Goal: Task Accomplishment & Management: Complete application form

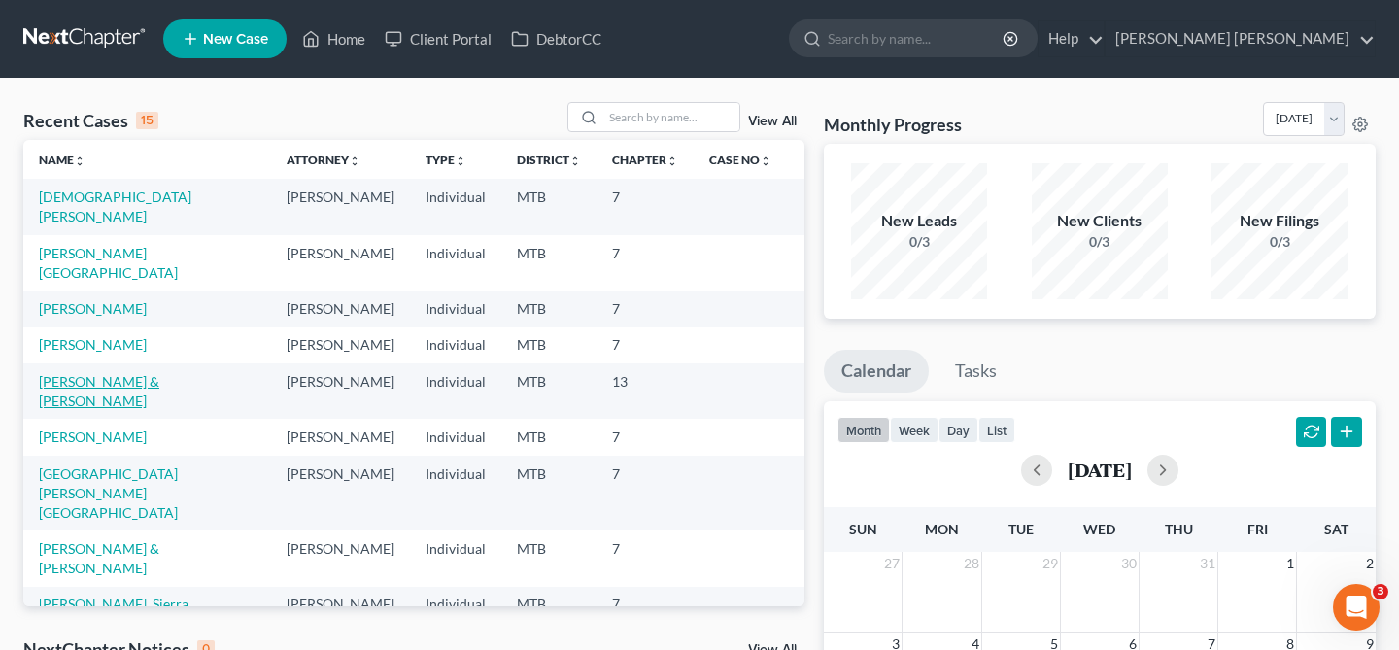
click at [129, 409] on link "[PERSON_NAME] & [PERSON_NAME]" at bounding box center [99, 391] width 120 height 36
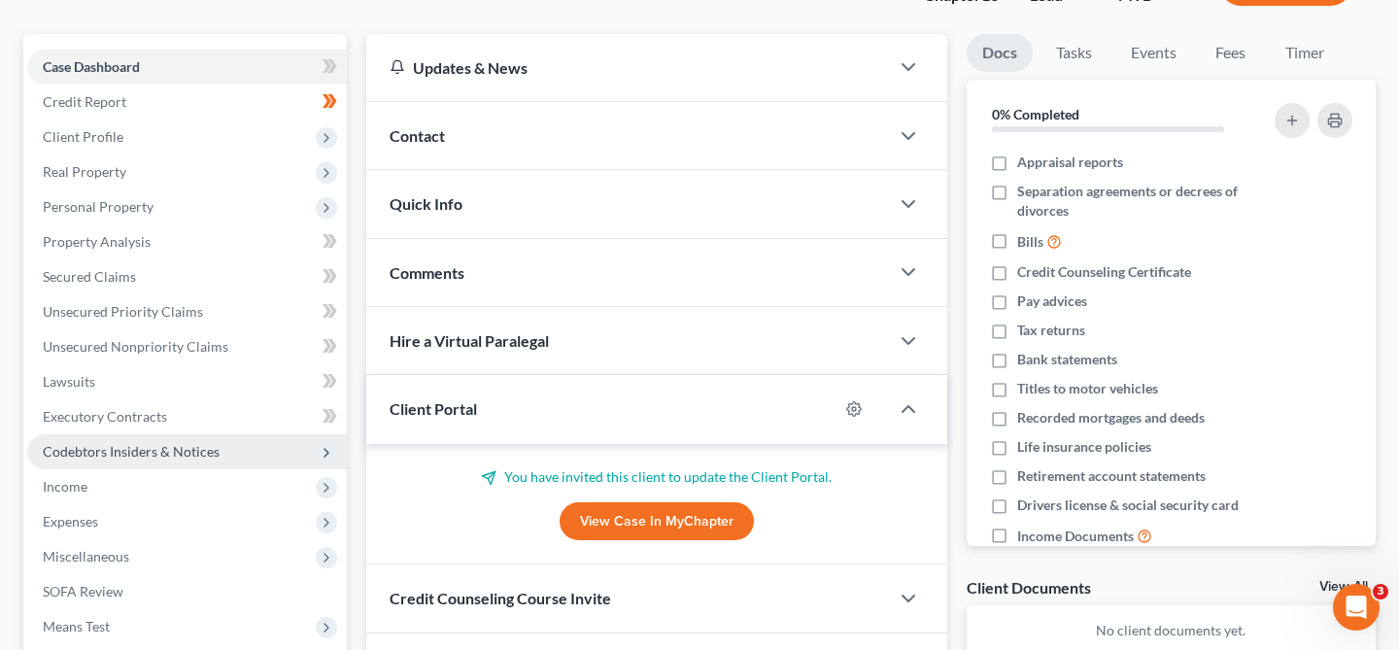
scroll to position [416, 0]
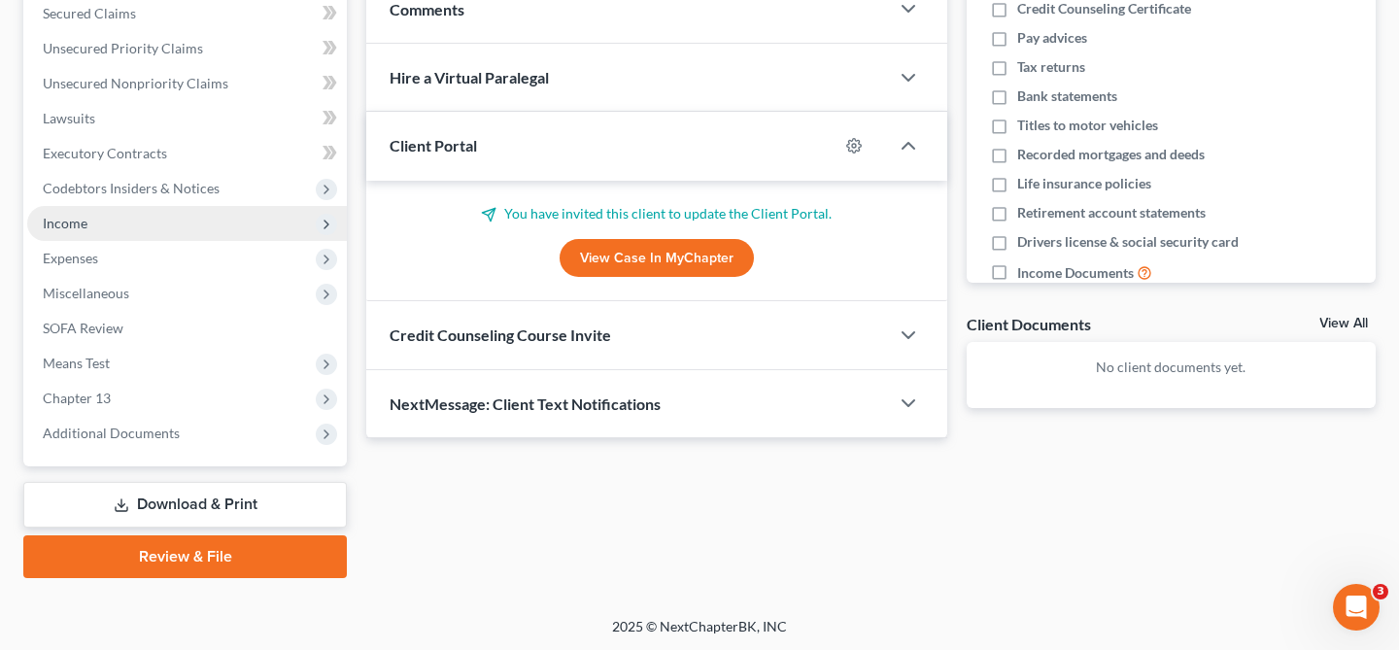
click at [207, 232] on span "Income" at bounding box center [187, 223] width 320 height 35
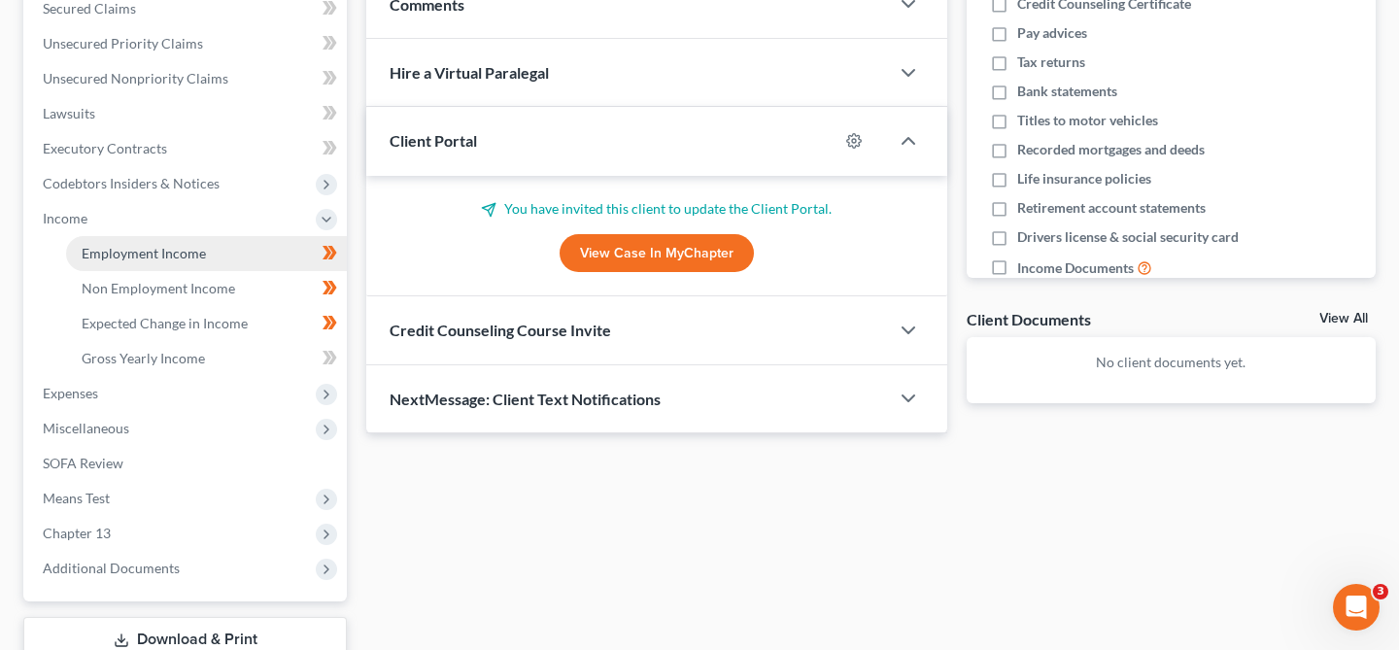
click at [227, 256] on link "Employment Income" at bounding box center [206, 253] width 281 height 35
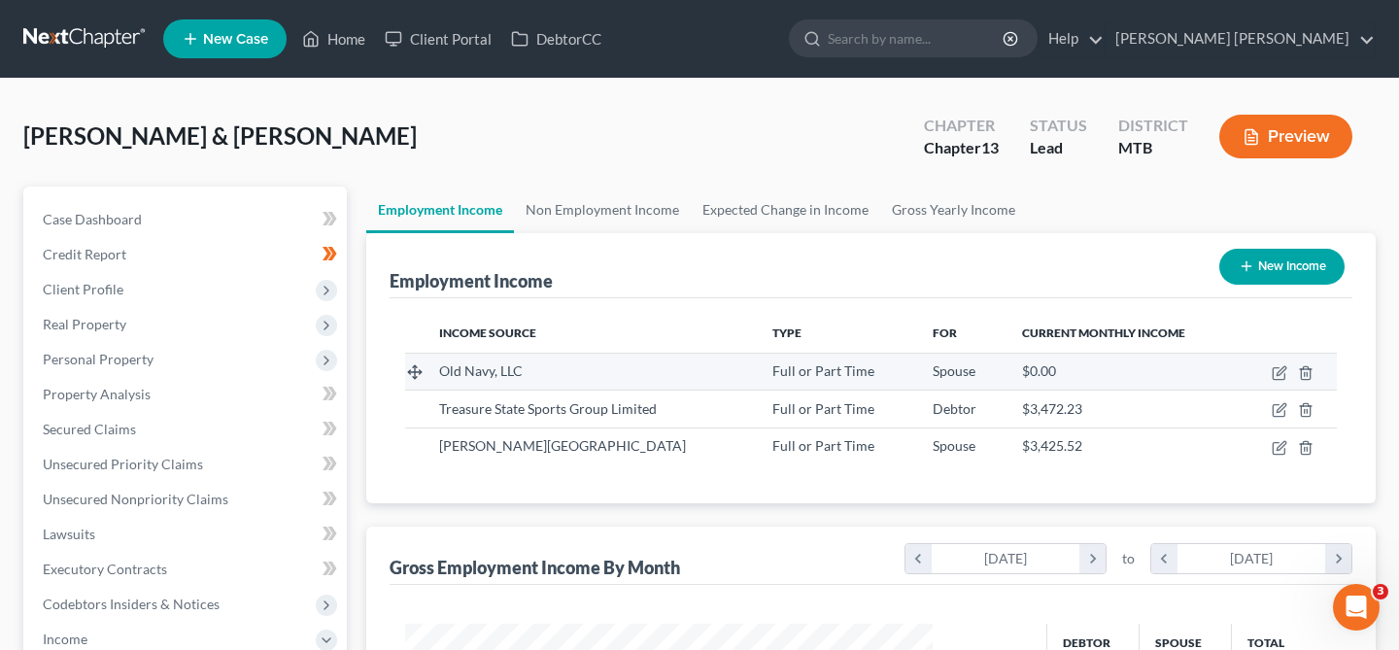
scroll to position [348, 565]
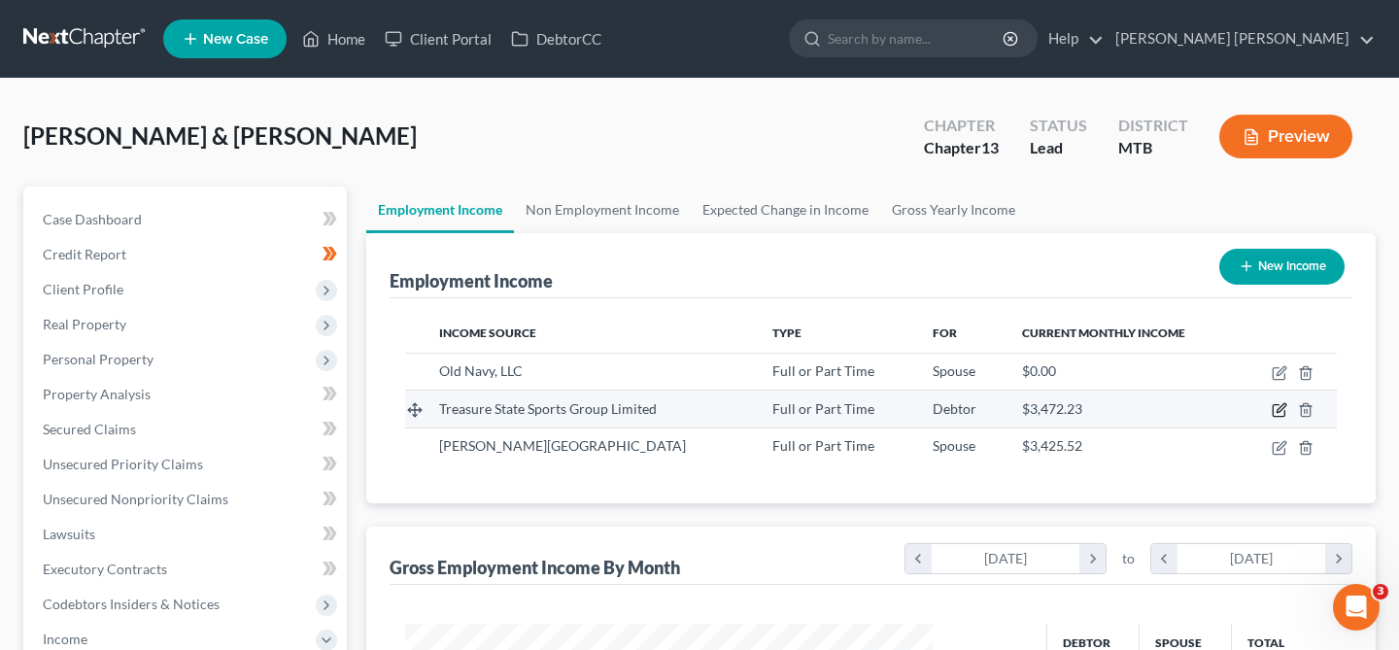
click at [1279, 405] on icon "button" at bounding box center [1279, 411] width 12 height 12
select select "0"
select select "27"
select select "2"
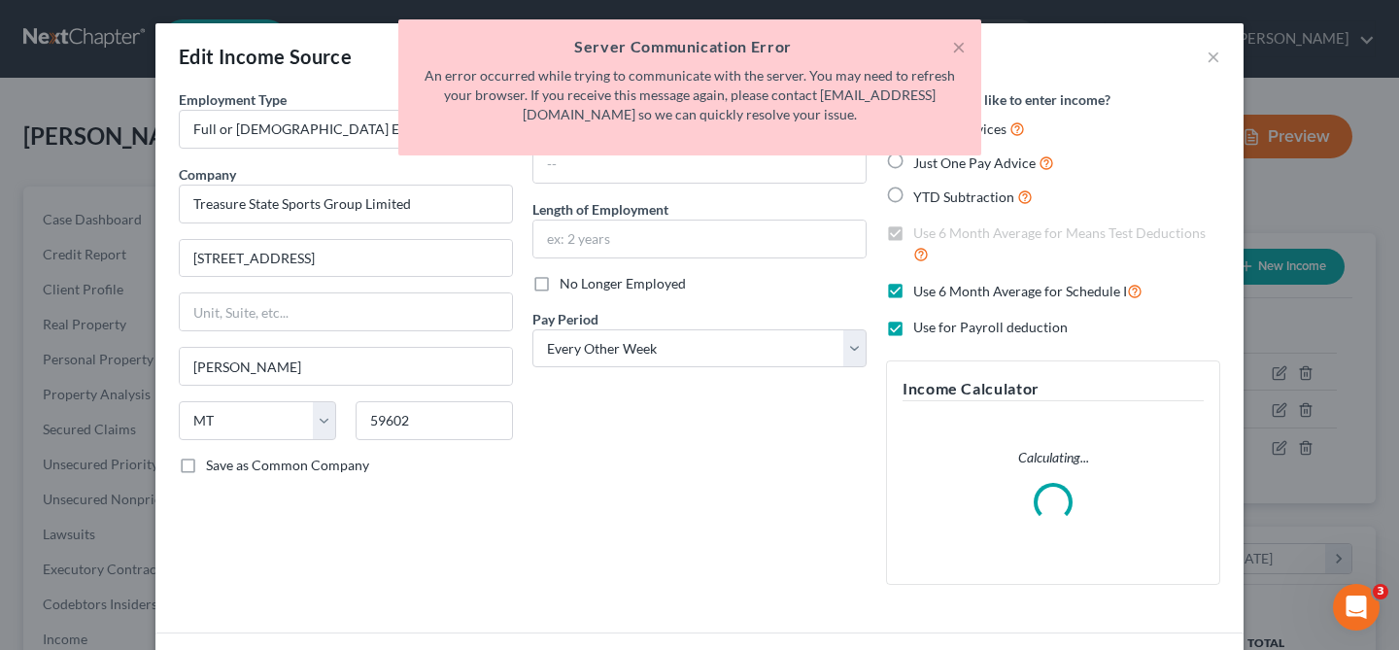
click at [720, 299] on div "Debtor Spouse Occupation Length of Employment No Longer Employed Pay Period * S…" at bounding box center [700, 344] width 354 height 511
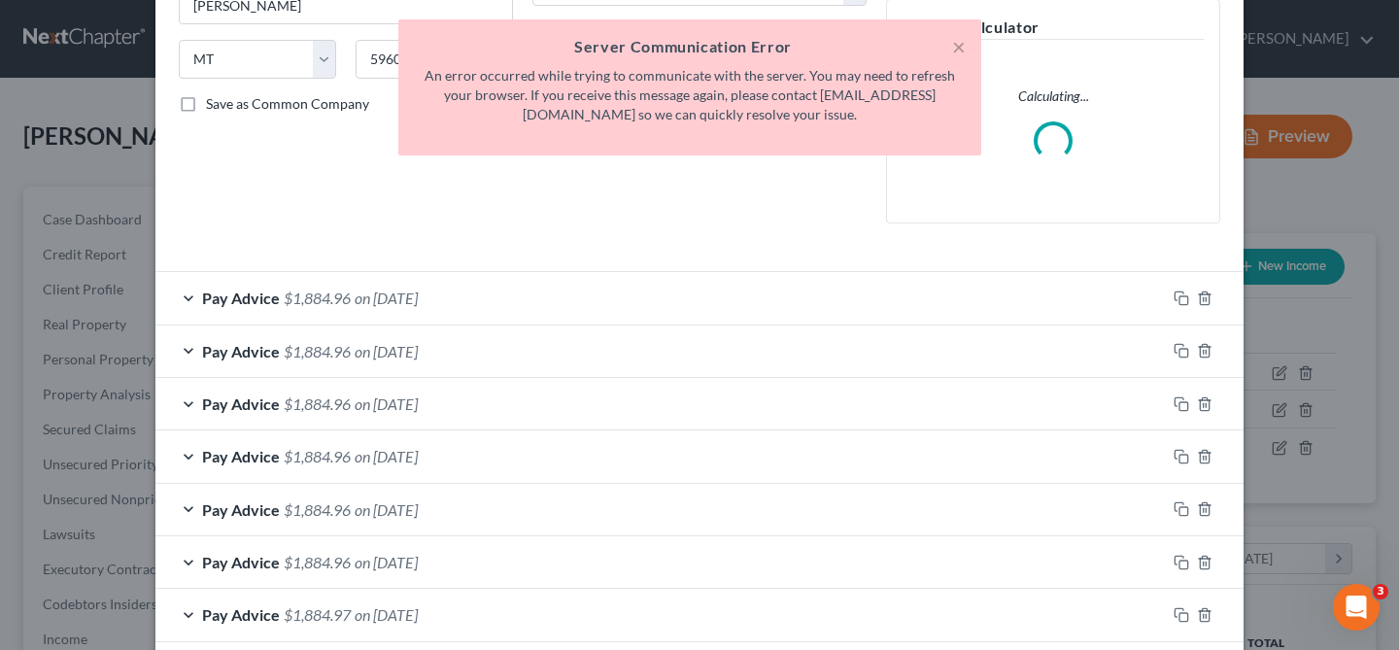
scroll to position [430, 0]
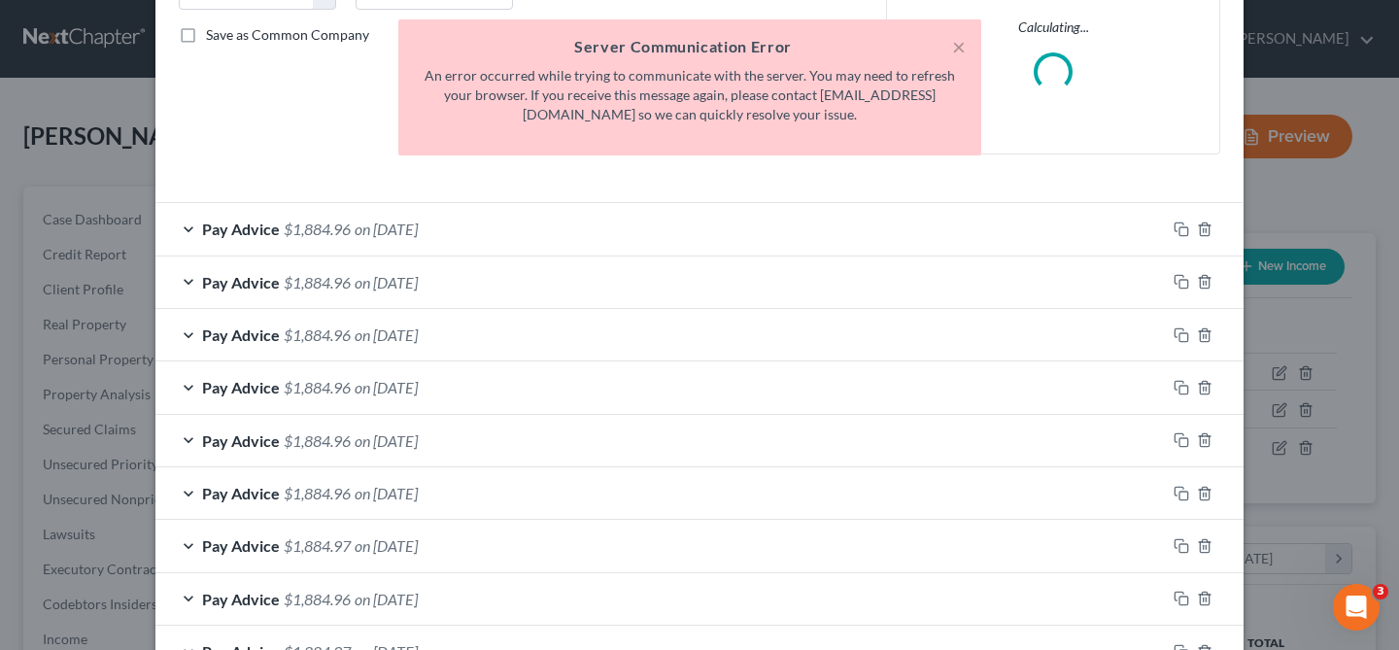
click at [788, 221] on div "Pay Advice $1,884.96 on 07/01/2025" at bounding box center [660, 228] width 1010 height 51
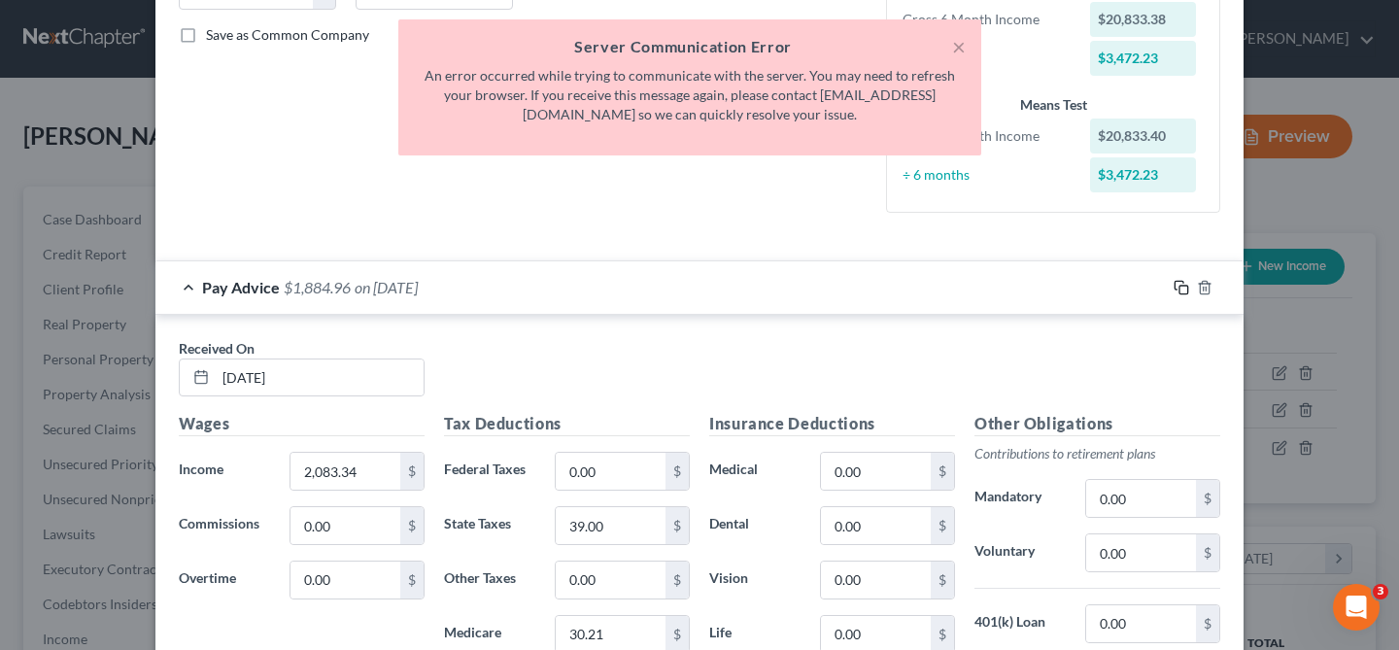
click at [1176, 289] on icon "button" at bounding box center [1179, 285] width 9 height 9
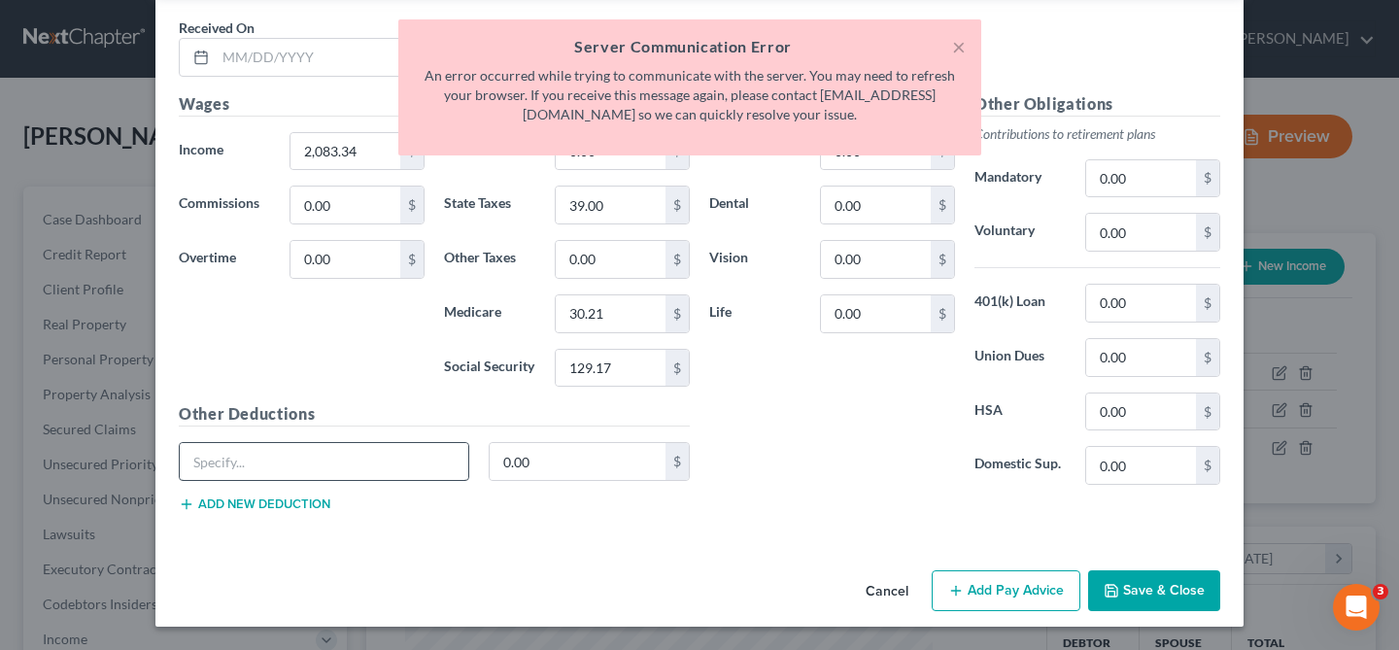
scroll to position [1707, 0]
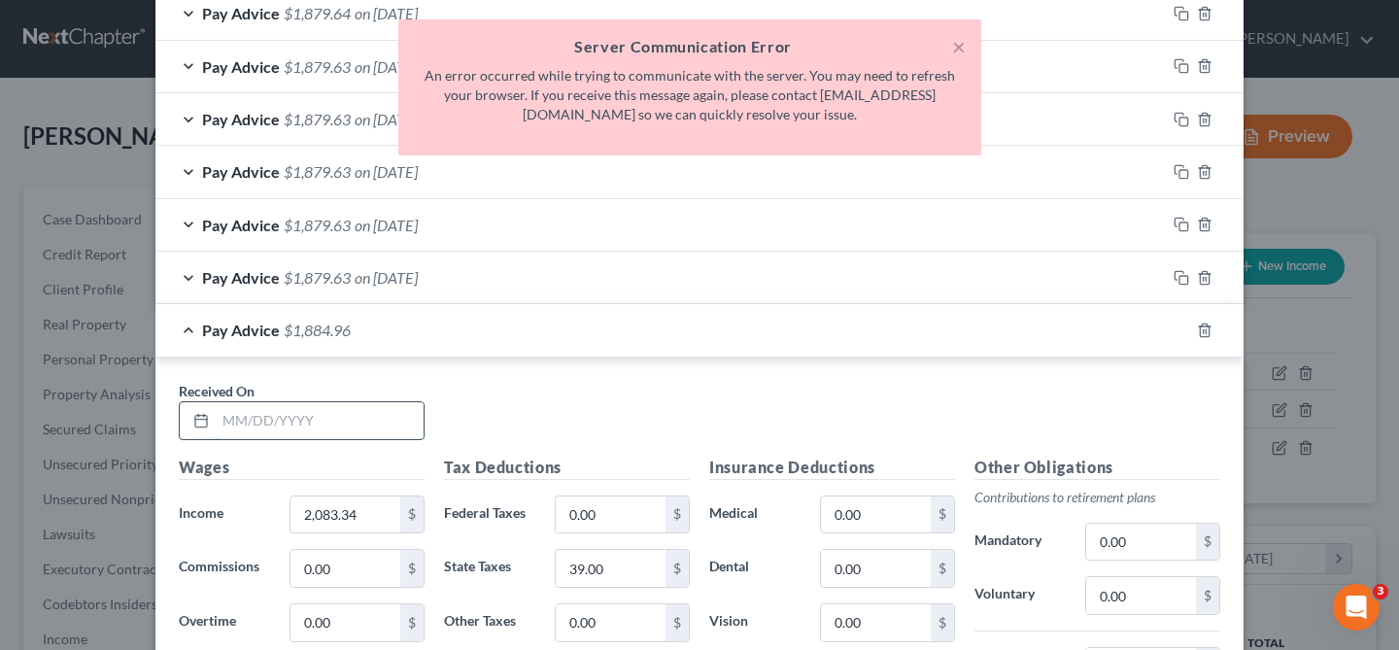
click at [297, 407] on input "text" at bounding box center [320, 420] width 208 height 37
type input "8/1/25"
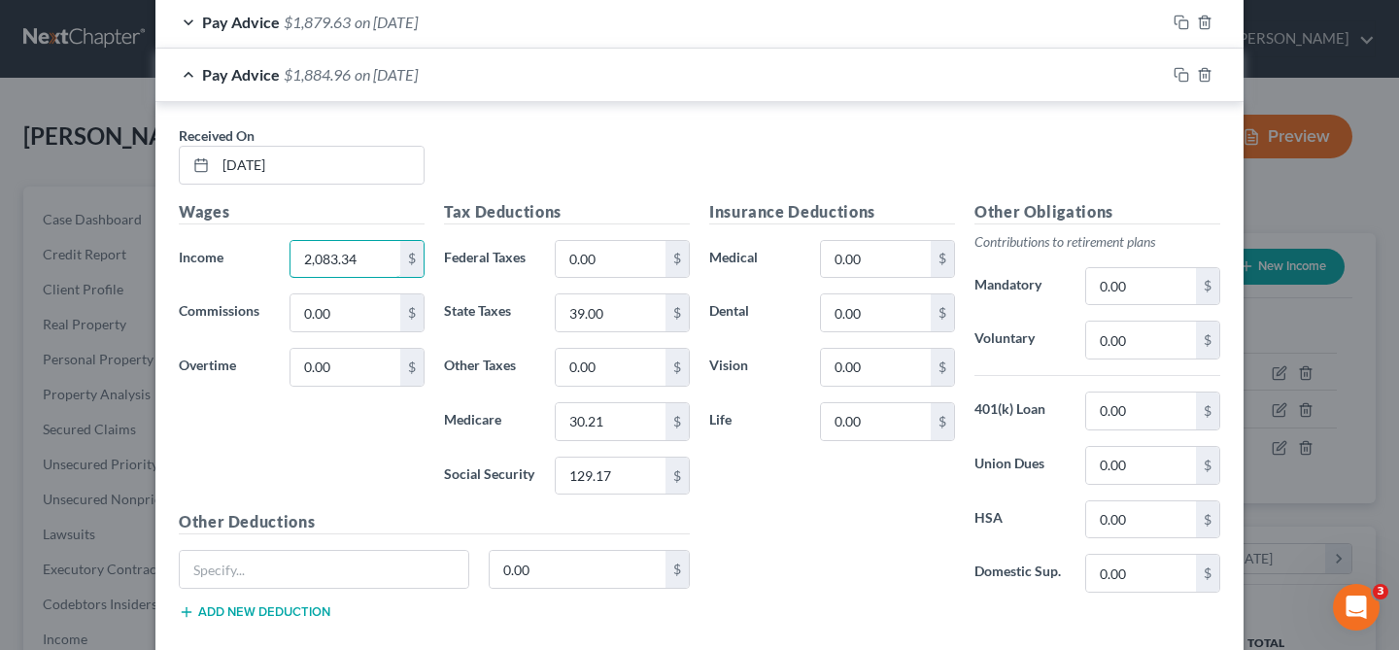
scroll to position [2070, 0]
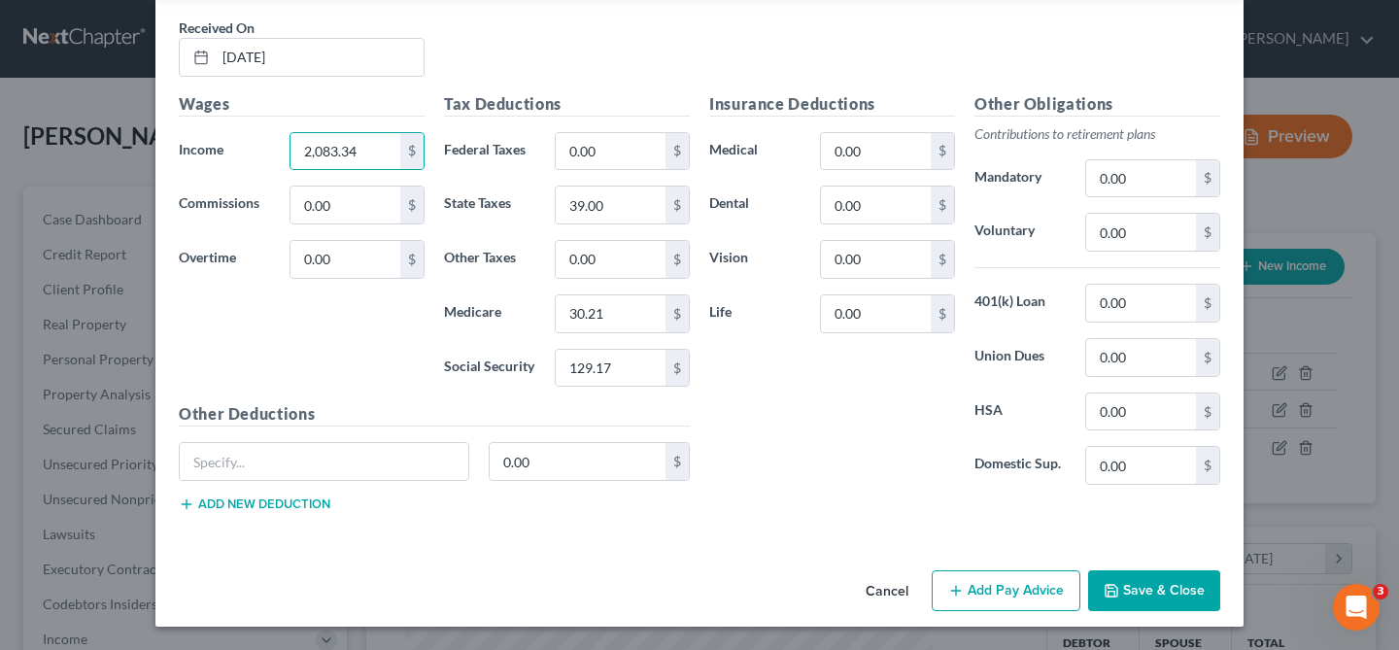
click at [1117, 588] on icon "button" at bounding box center [1112, 591] width 16 height 16
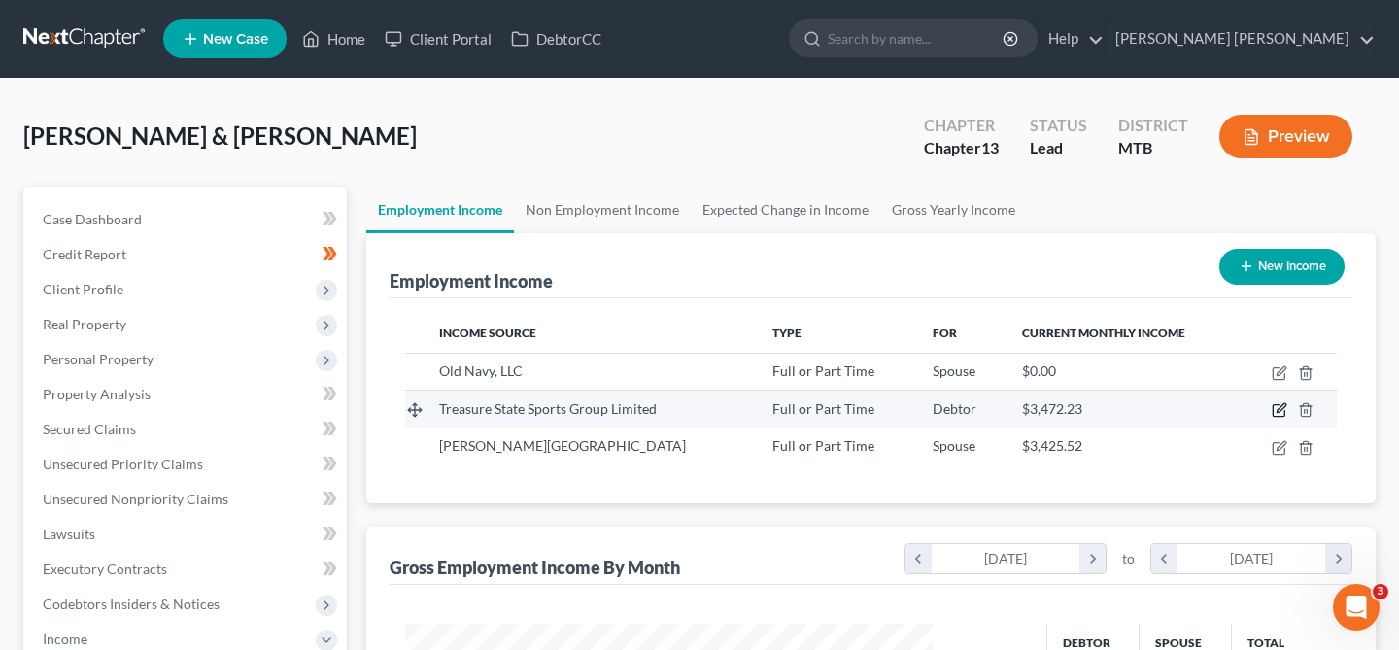
click at [1281, 415] on icon "button" at bounding box center [1280, 410] width 16 height 16
select select "0"
select select "27"
select select "2"
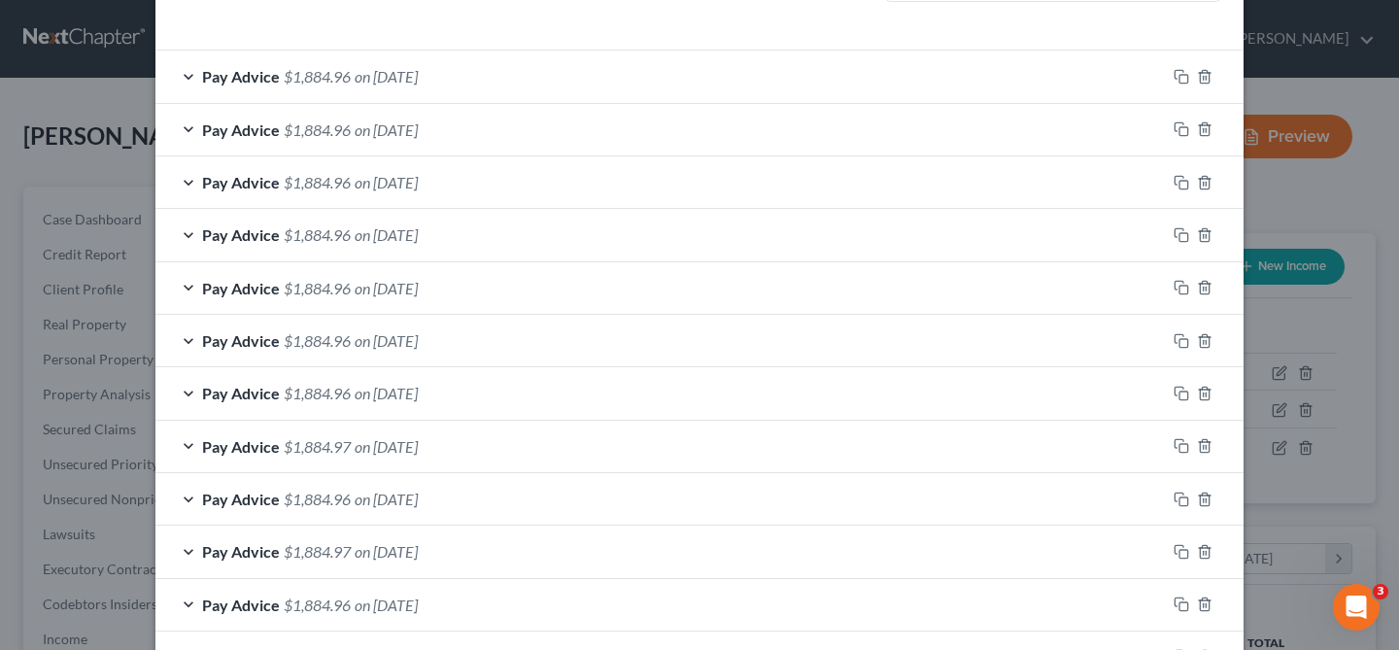
scroll to position [404, 0]
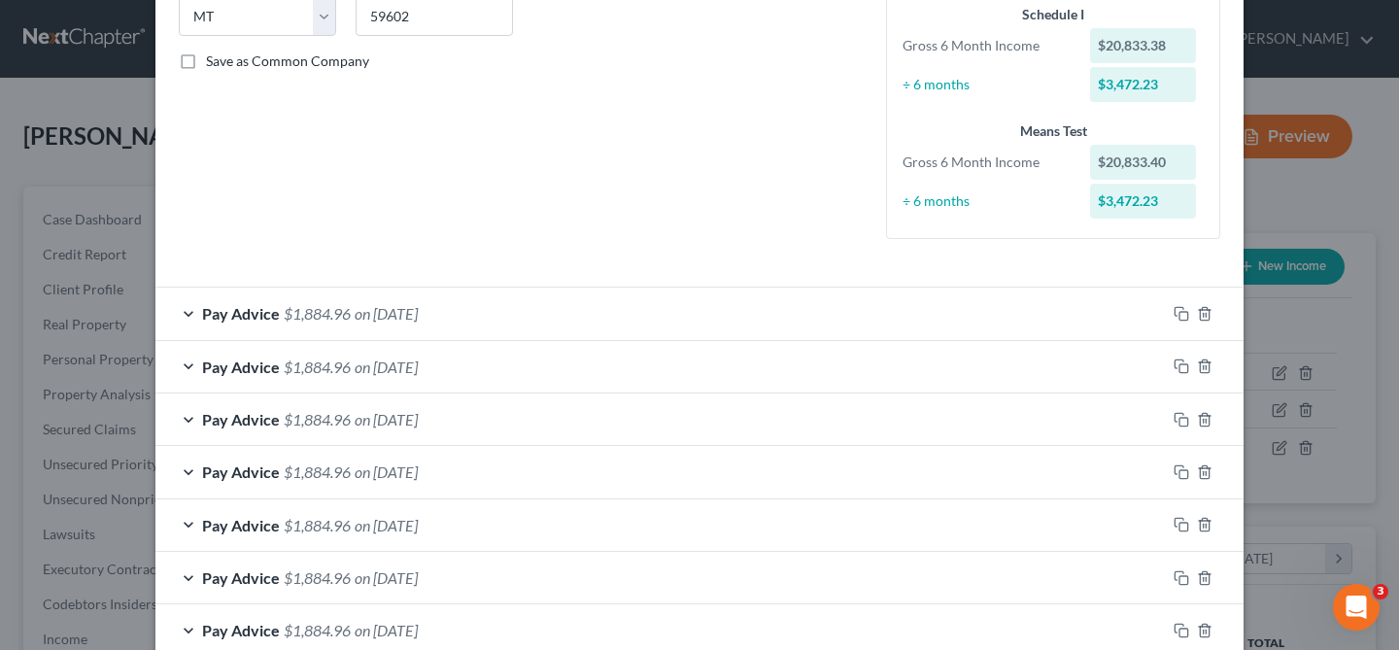
click at [1178, 315] on icon "button" at bounding box center [1182, 314] width 16 height 16
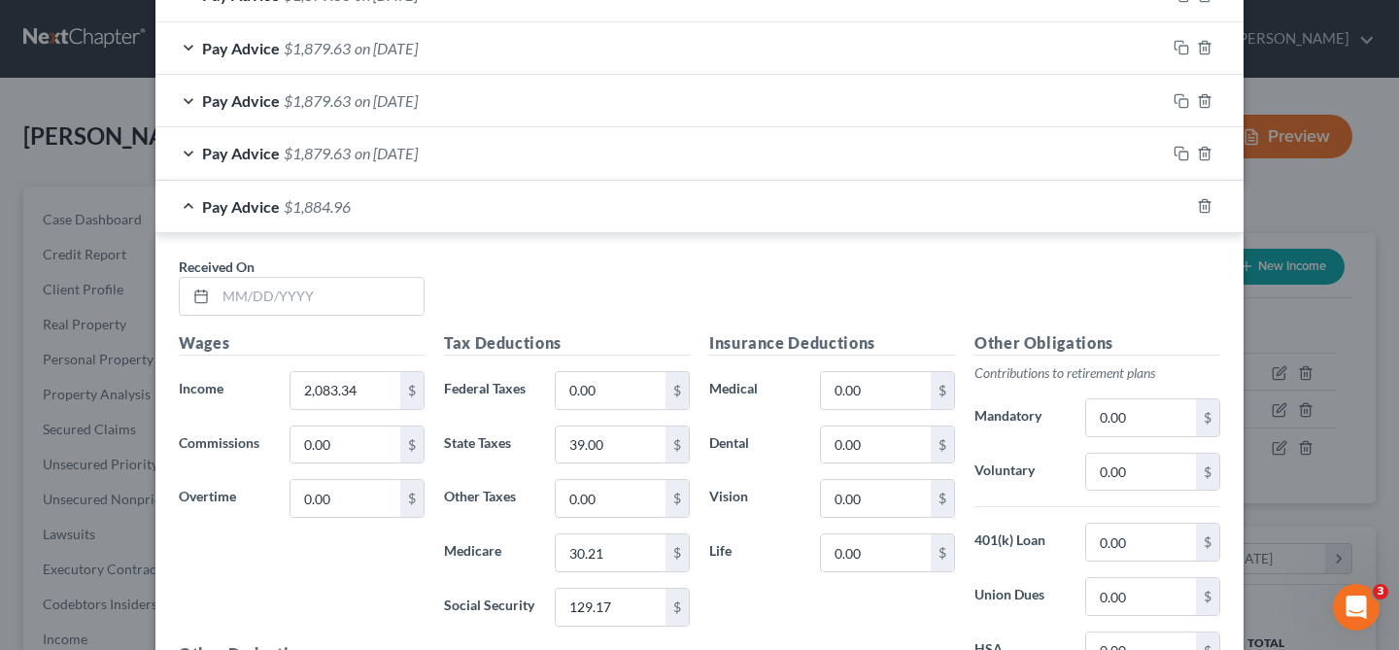
scroll to position [1879, 0]
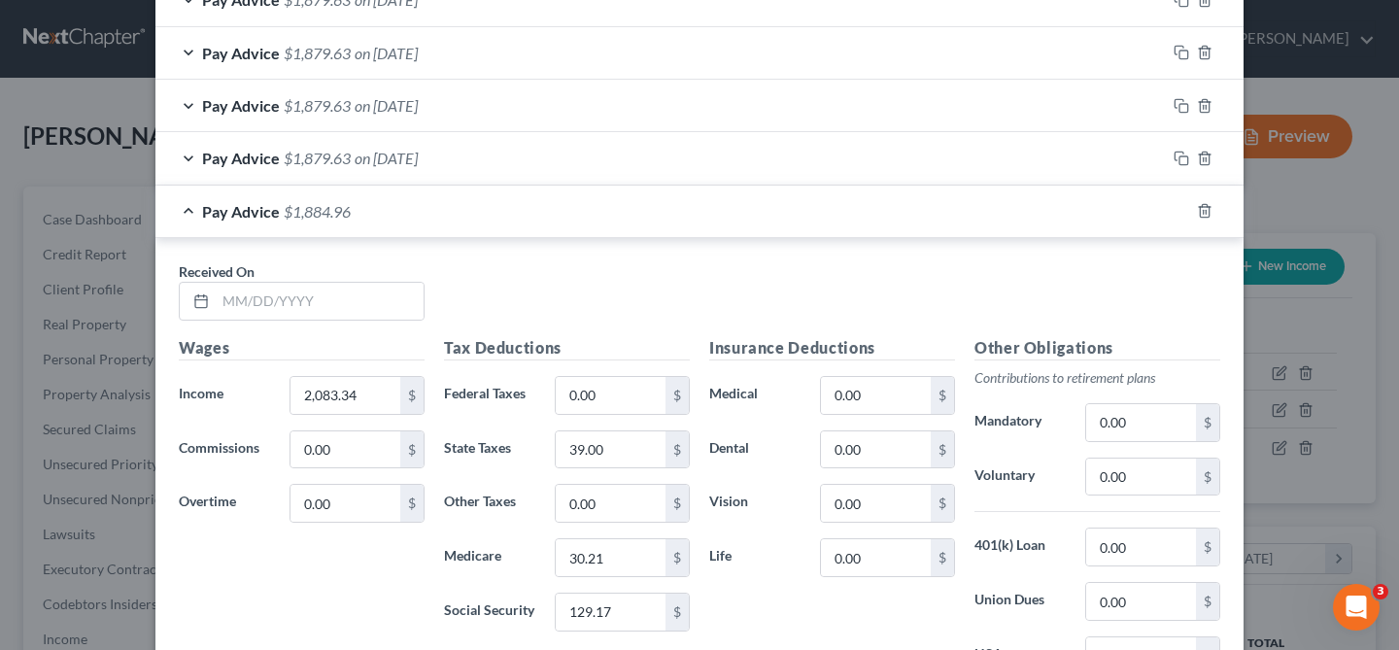
click at [303, 266] on div "Received On *" at bounding box center [301, 290] width 265 height 59
click at [303, 283] on input "text" at bounding box center [320, 301] width 208 height 37
type input "7/15/25"
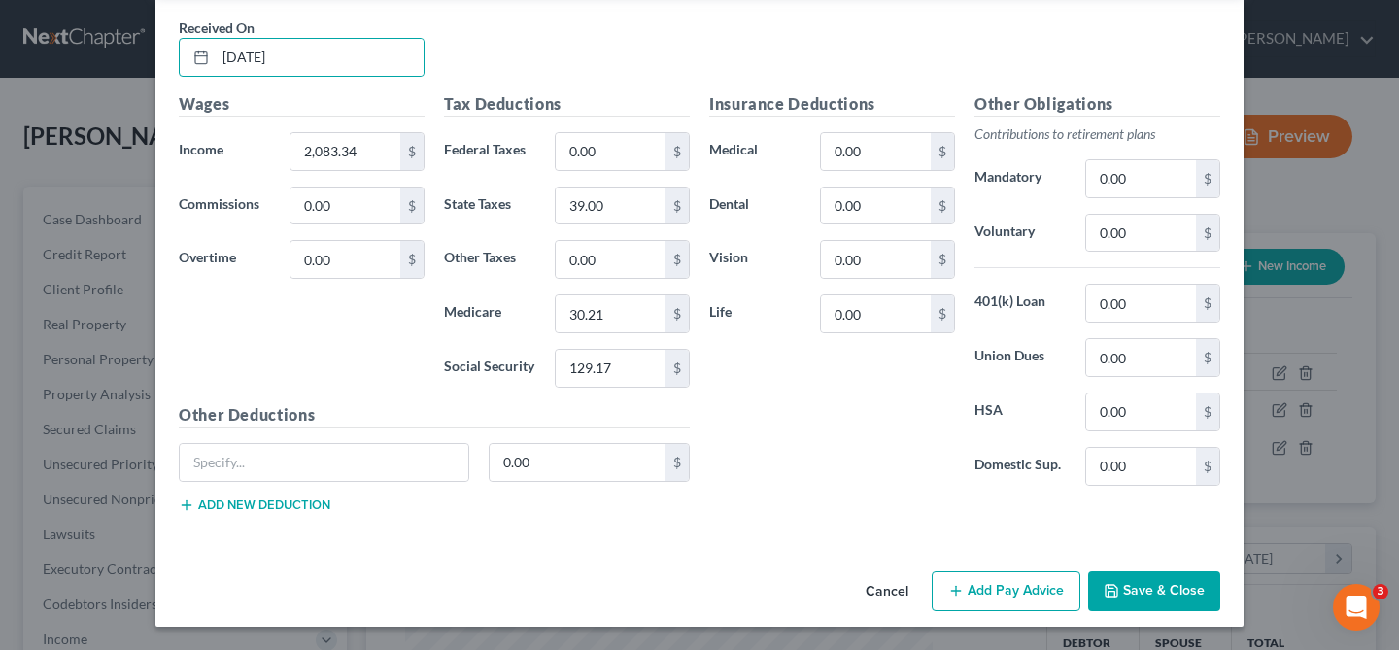
click at [1139, 579] on button "Save & Close" at bounding box center [1154, 591] width 132 height 41
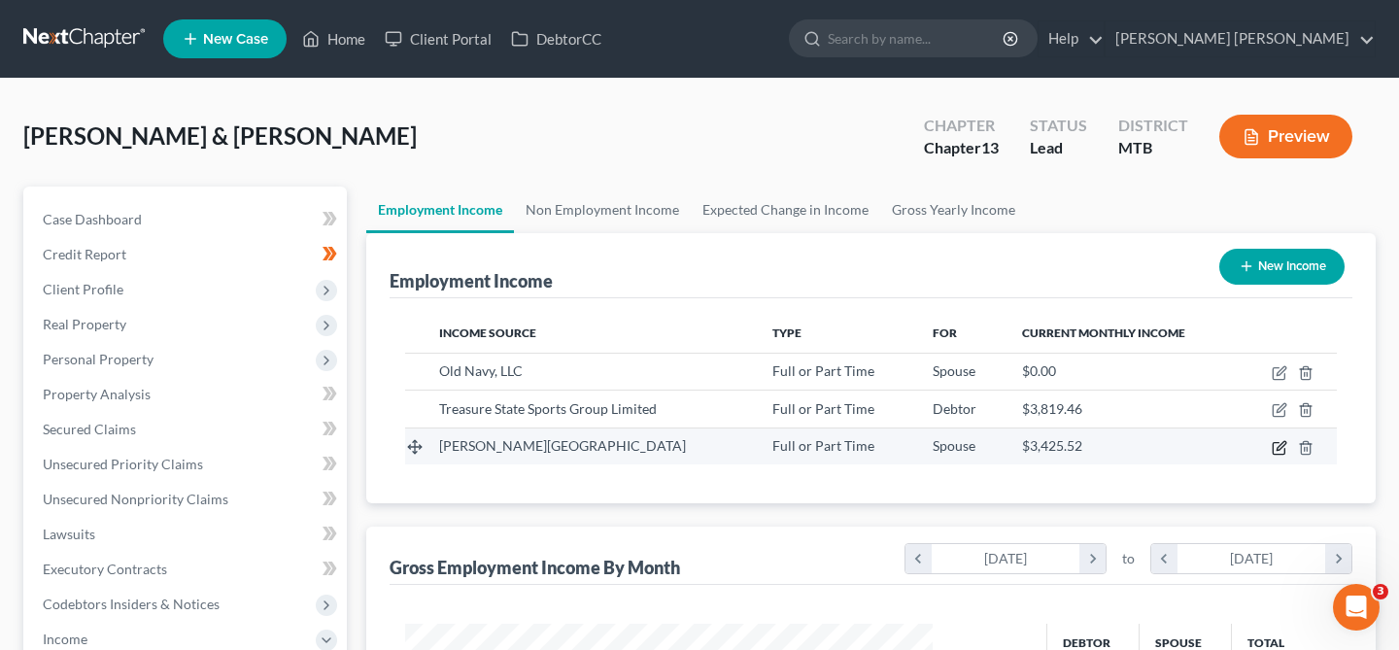
click at [1284, 452] on icon "button" at bounding box center [1279, 448] width 12 height 12
select select "0"
select select "27"
select select "0"
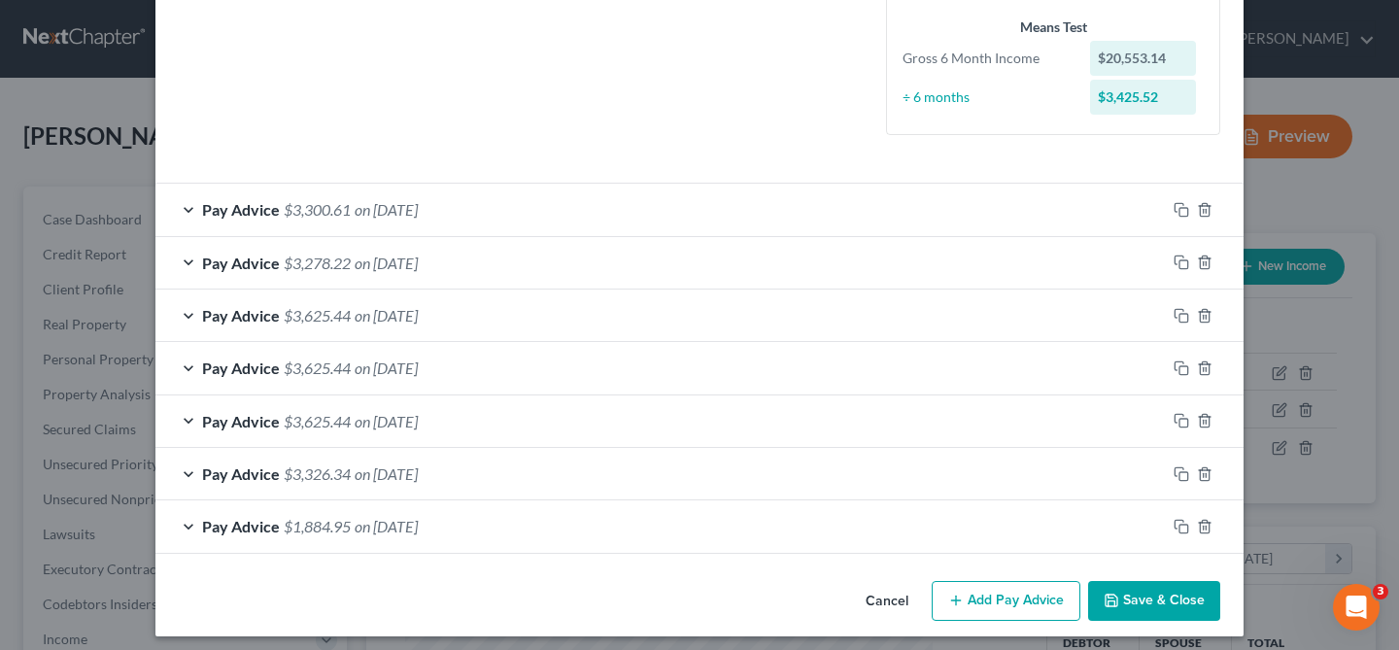
scroll to position [518, 0]
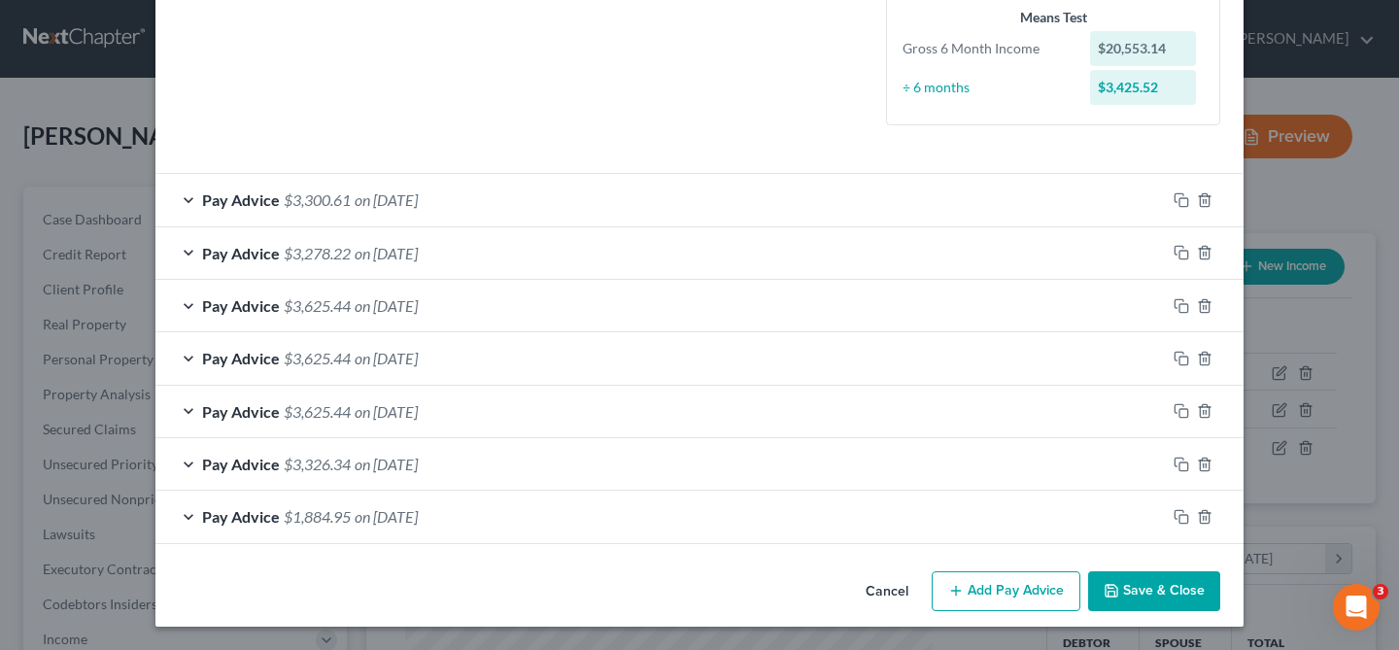
click at [873, 191] on div "Pay Advice $3,300.61 on 06/30/2025" at bounding box center [660, 199] width 1010 height 51
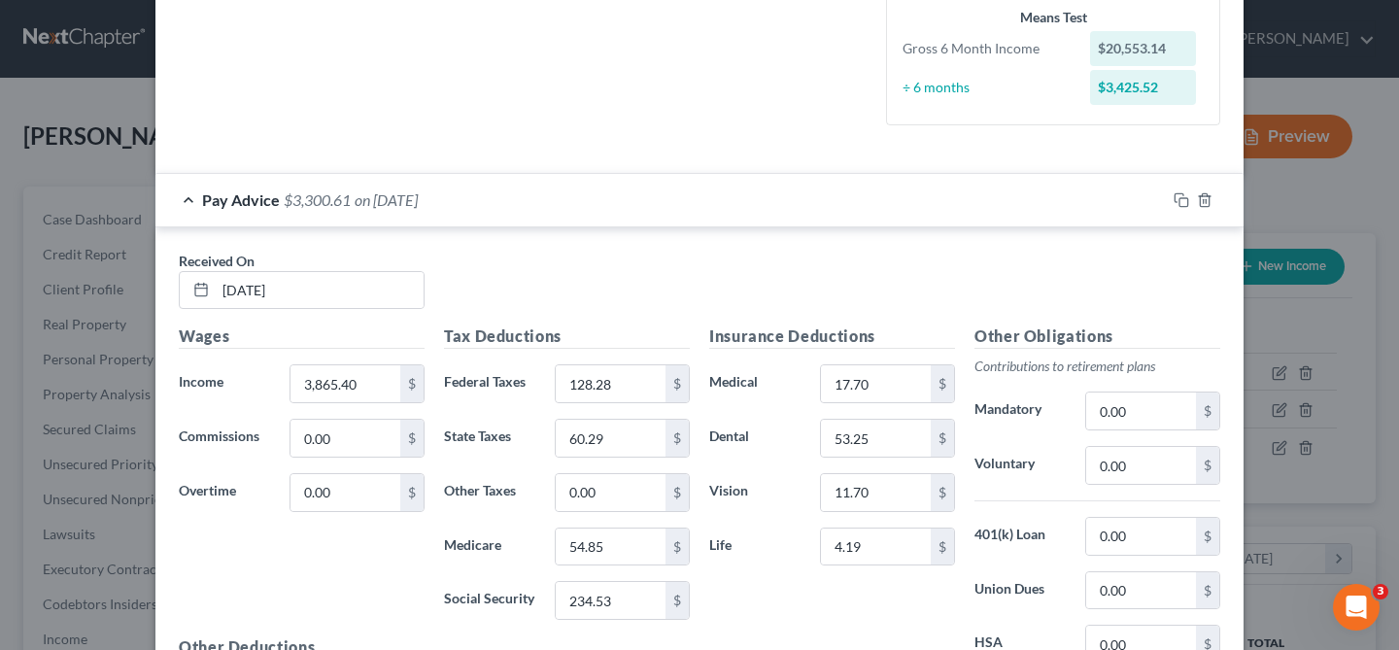
scroll to position [524, 0]
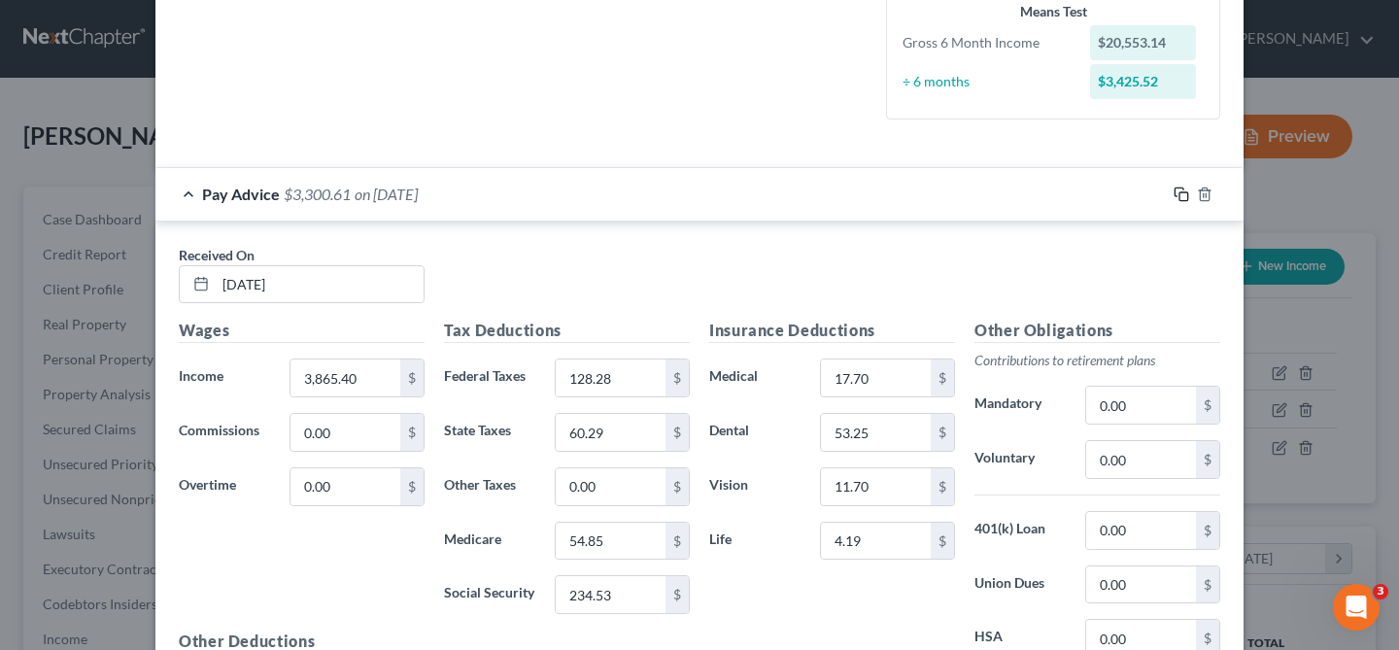
click at [1184, 190] on icon "button" at bounding box center [1182, 195] width 16 height 16
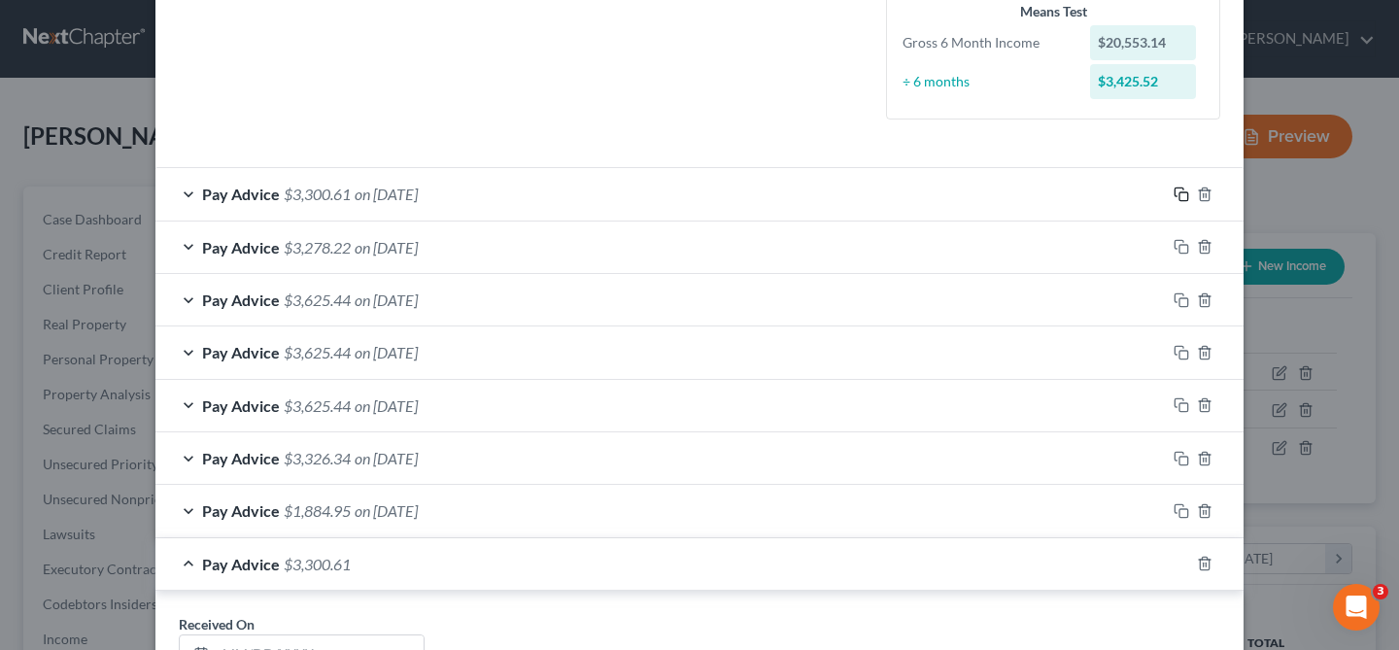
scroll to position [712, 0]
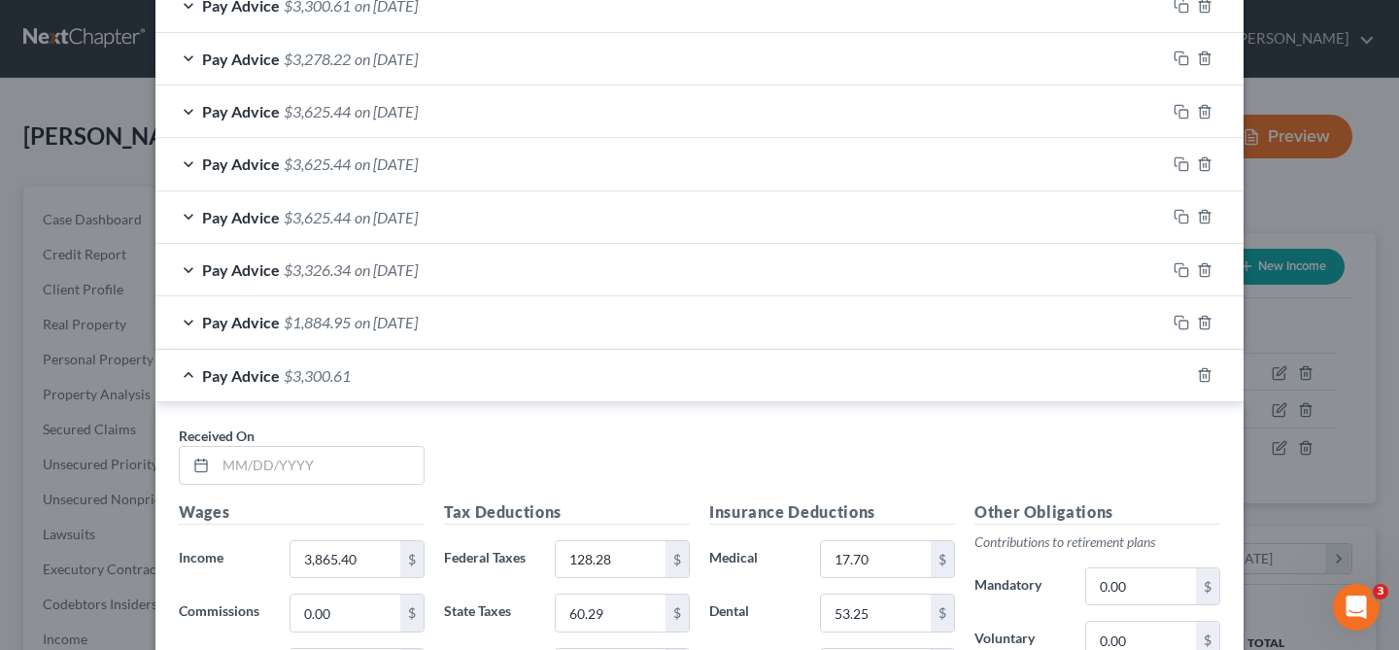
click at [343, 485] on div "Received On *" at bounding box center [699, 463] width 1061 height 75
click at [343, 479] on input "text" at bounding box center [320, 465] width 208 height 37
type input "7/31/25"
type input "3,940.41"
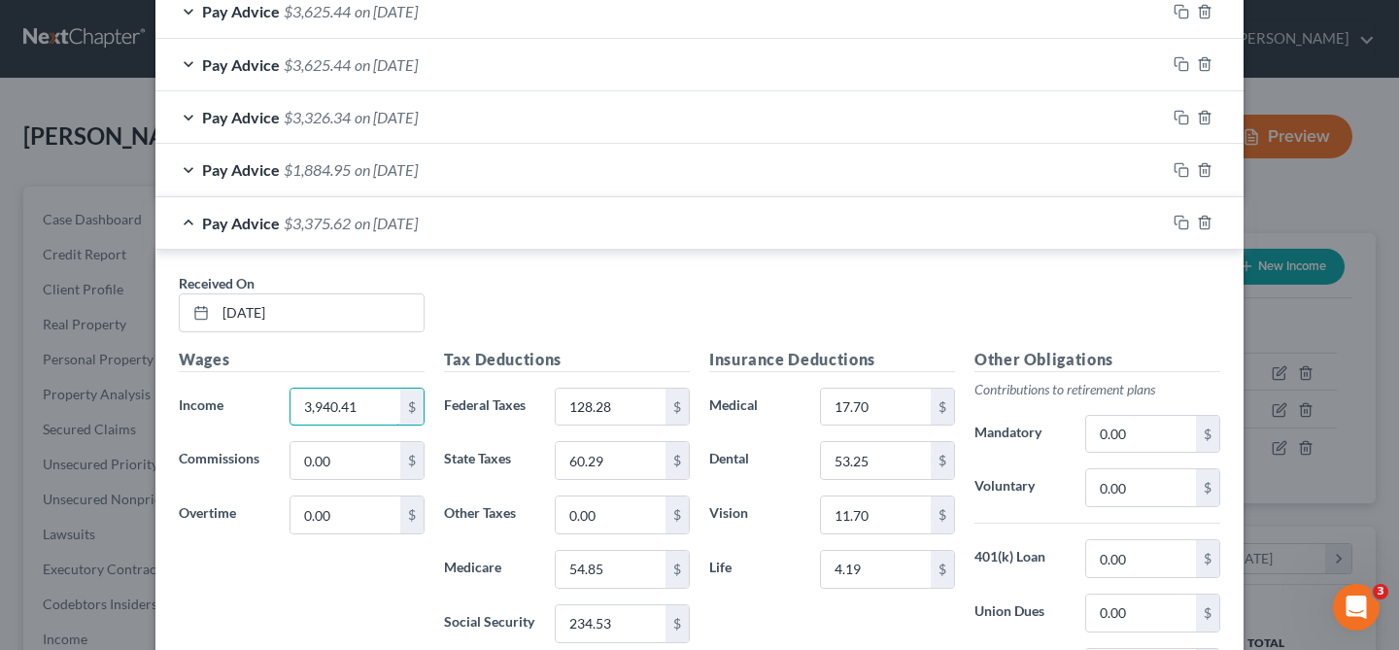
scroll to position [955, 0]
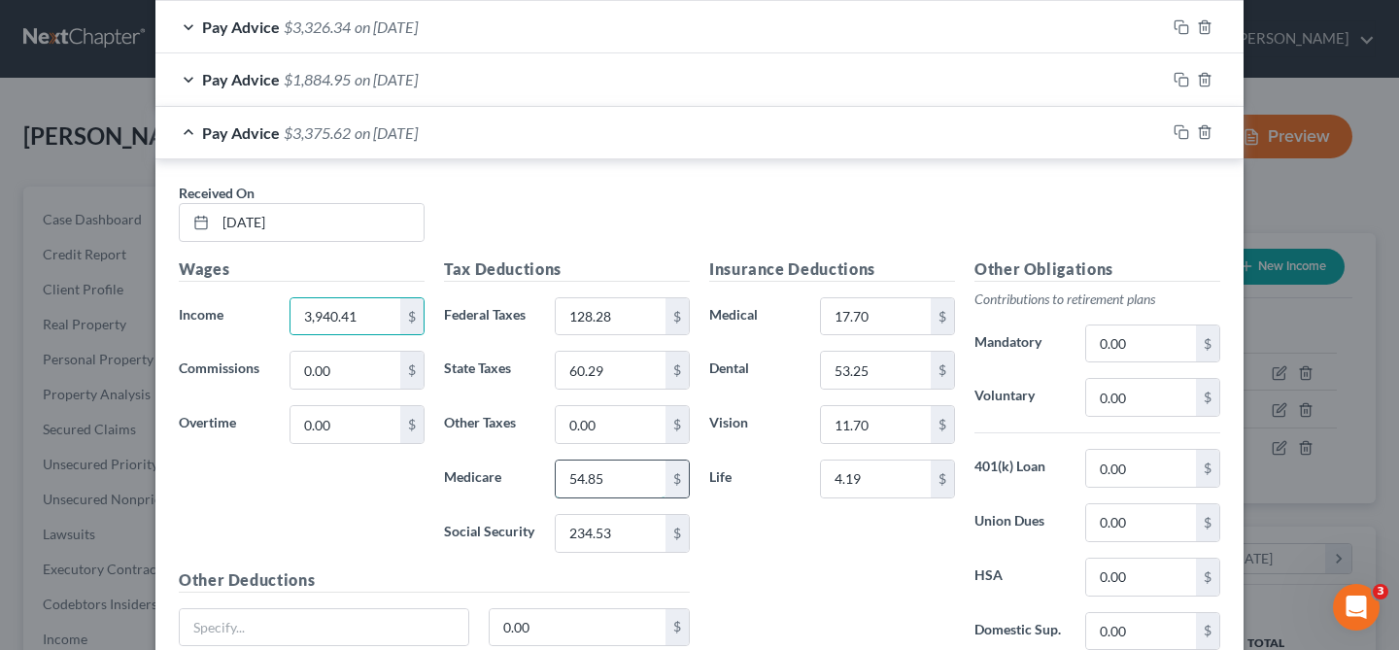
click at [610, 479] on input "54.85" at bounding box center [611, 479] width 110 height 37
type input "55.94"
click at [598, 533] on input "234.53" at bounding box center [611, 533] width 110 height 37
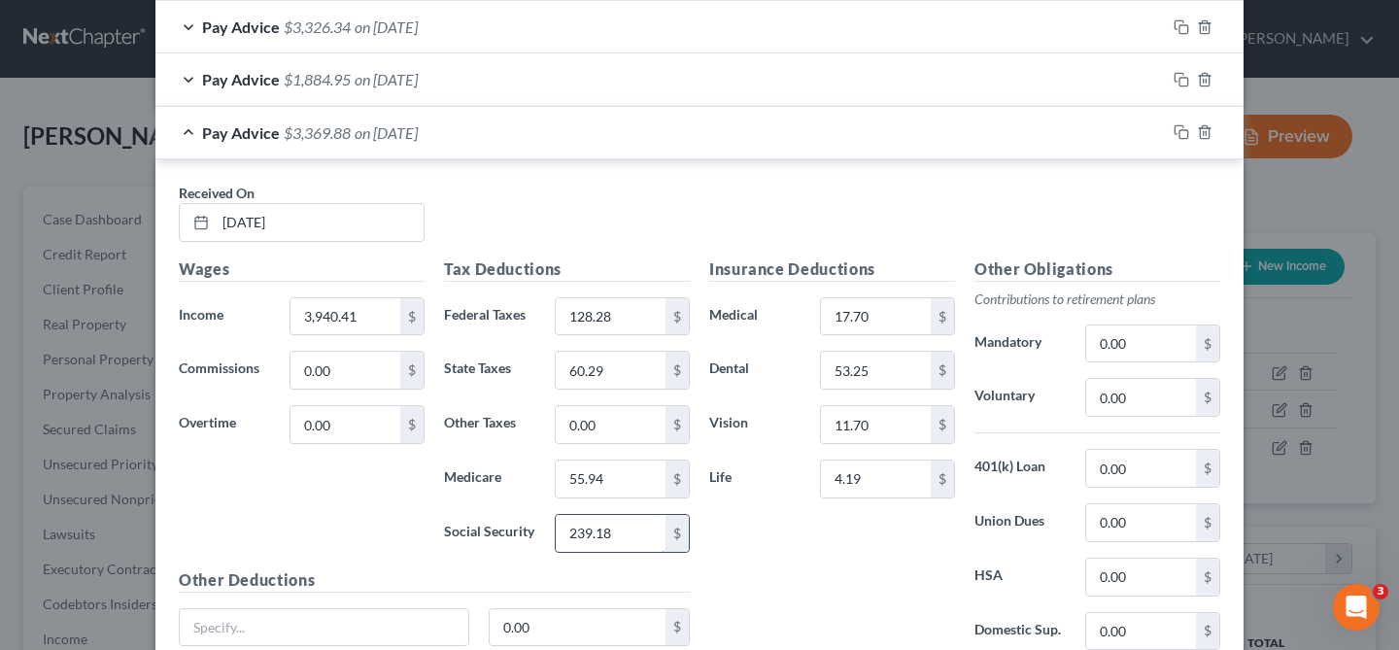
type input "239.18"
click at [600, 325] on input "128.28" at bounding box center [611, 316] width 110 height 37
type input "135.78"
type input "5"
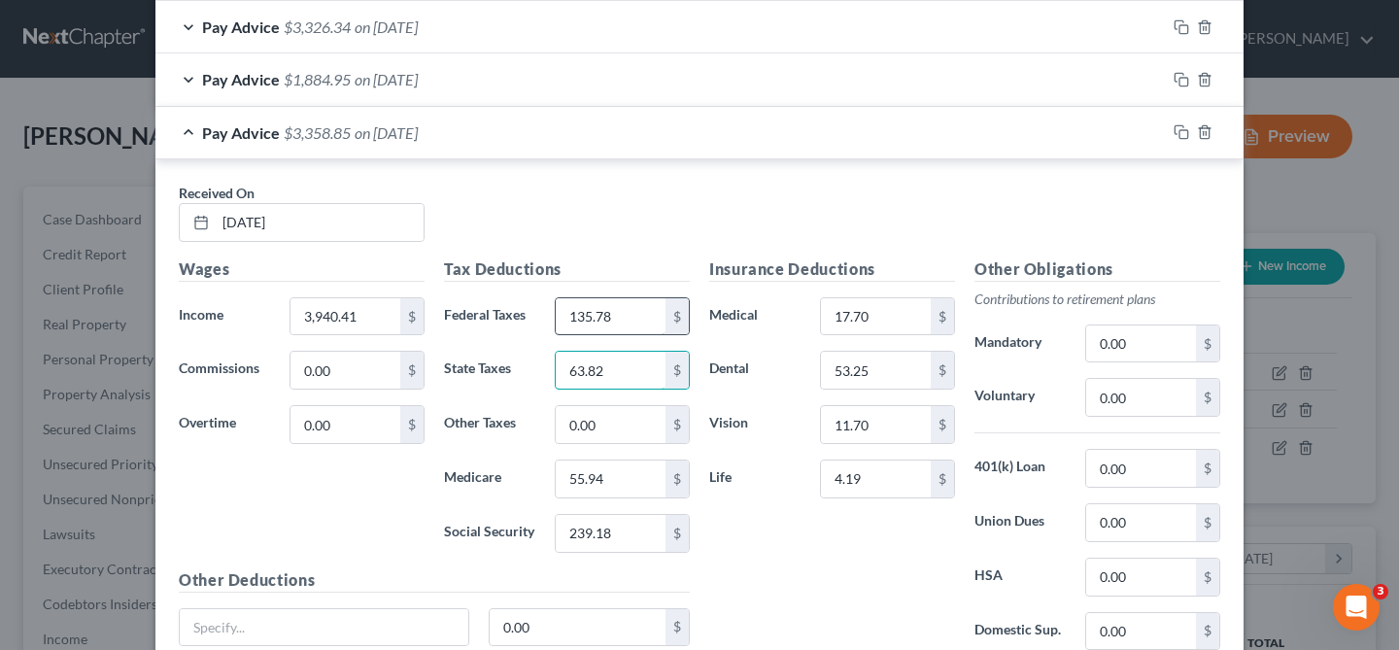
type input "63.82"
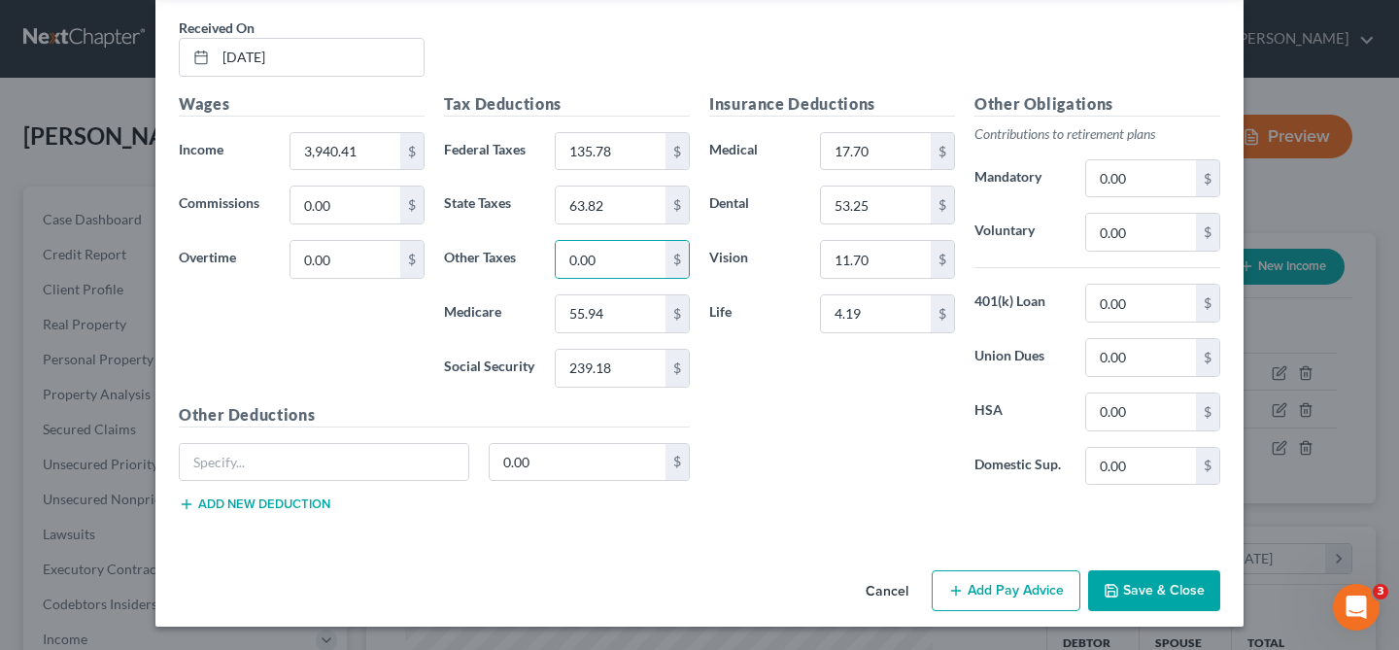
click at [1105, 588] on icon "button" at bounding box center [1112, 591] width 16 height 16
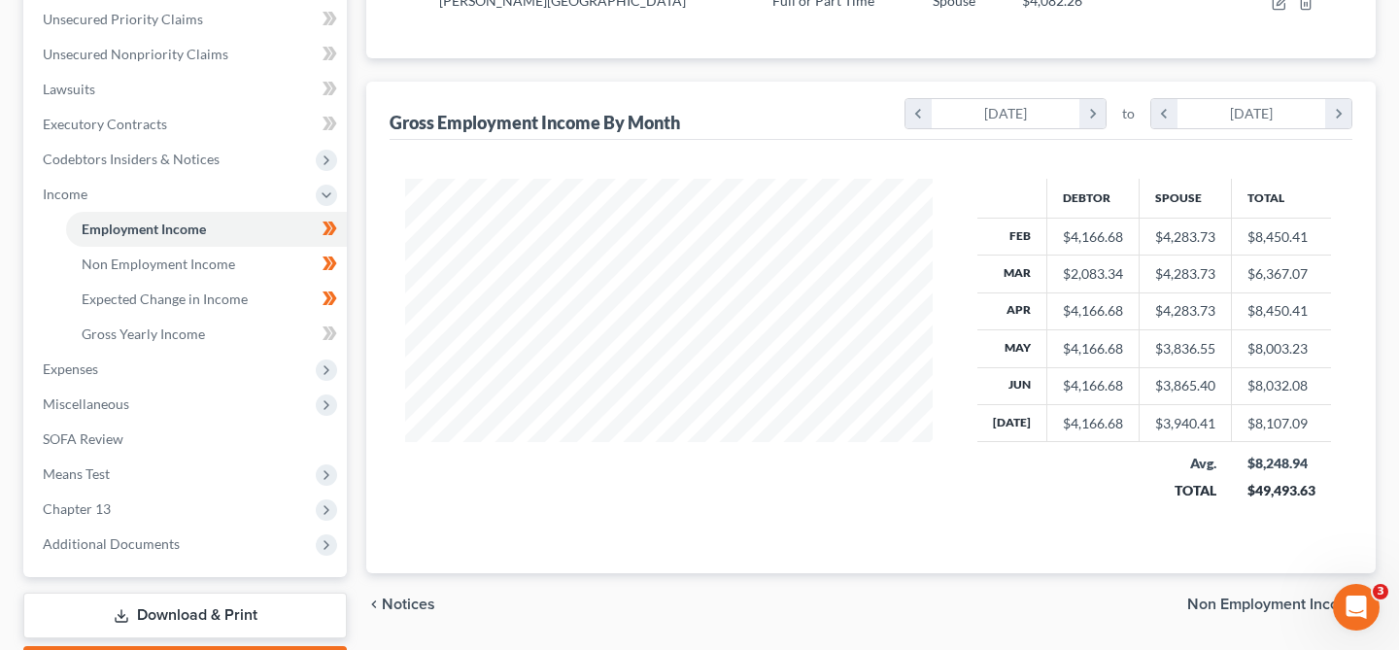
scroll to position [556, 0]
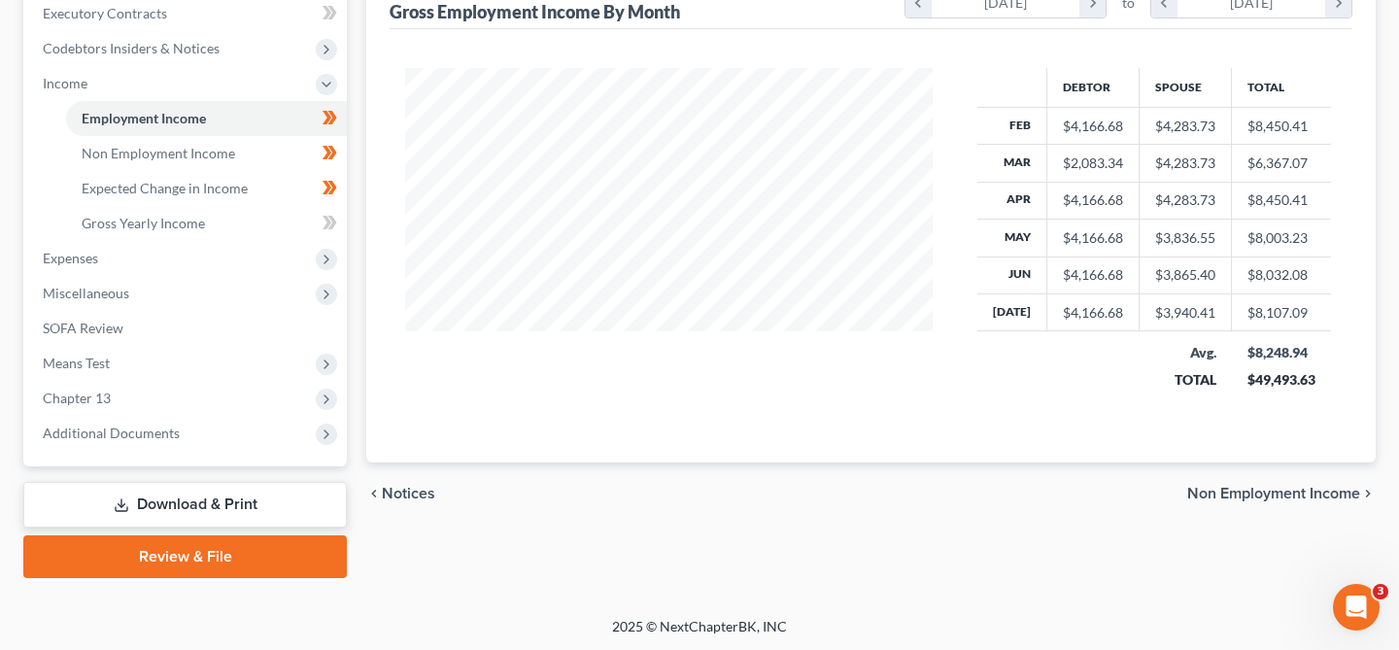
click at [298, 511] on link "Download & Print" at bounding box center [185, 505] width 324 height 46
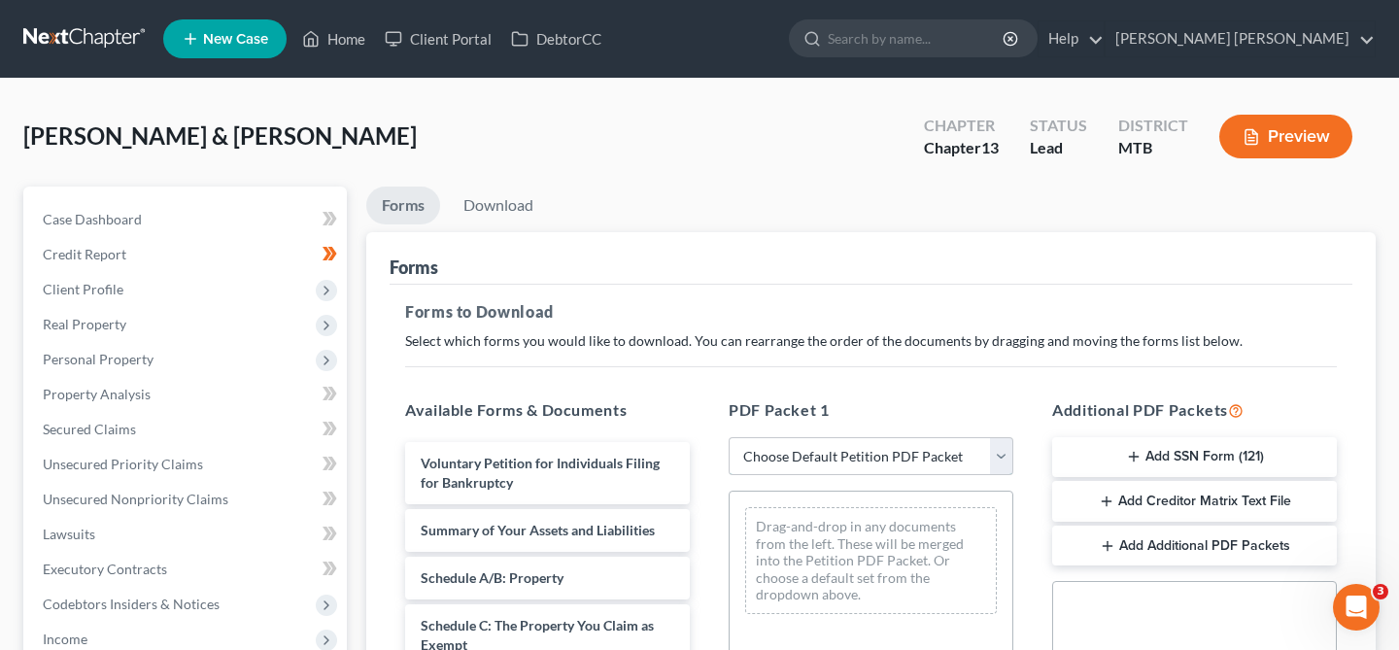
click at [939, 458] on select "Choose Default Petition PDF Packet Complete Bankruptcy Petition (all forms and …" at bounding box center [871, 456] width 285 height 39
select select "0"
click at [729, 437] on select "Choose Default Petition PDF Packet Complete Bankruptcy Petition (all forms and …" at bounding box center [871, 456] width 285 height 39
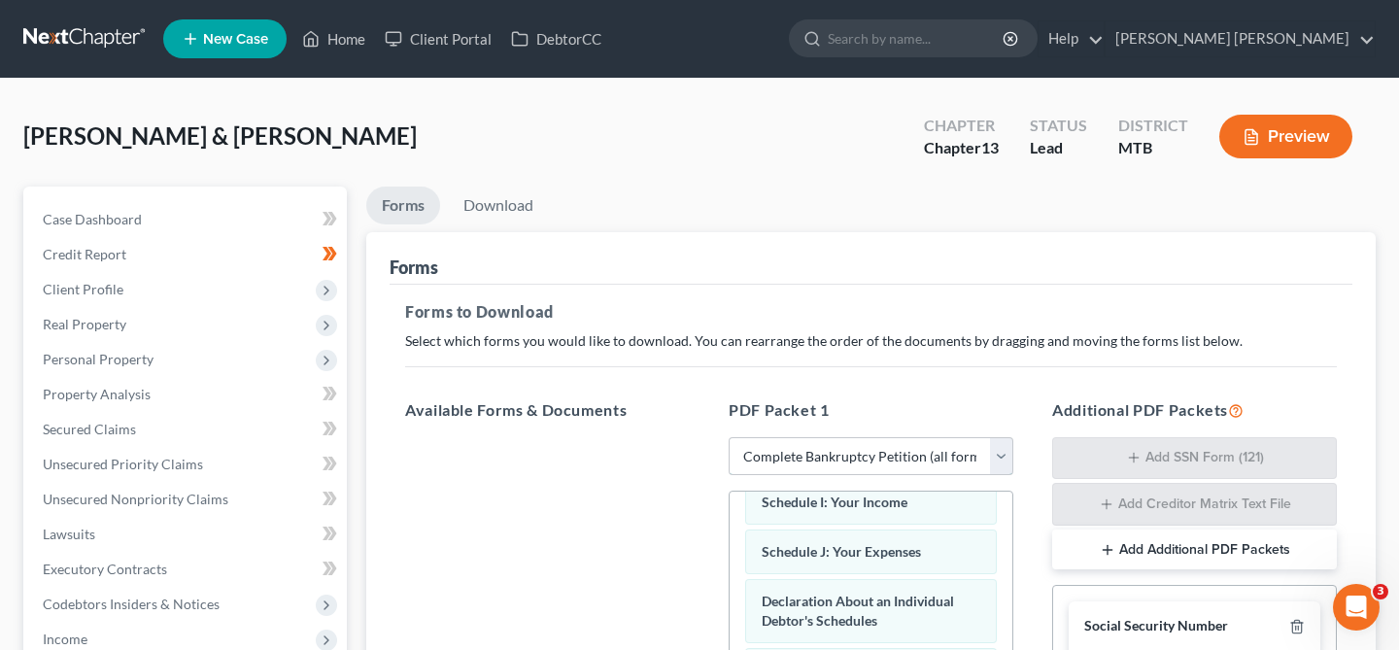
scroll to position [582, 0]
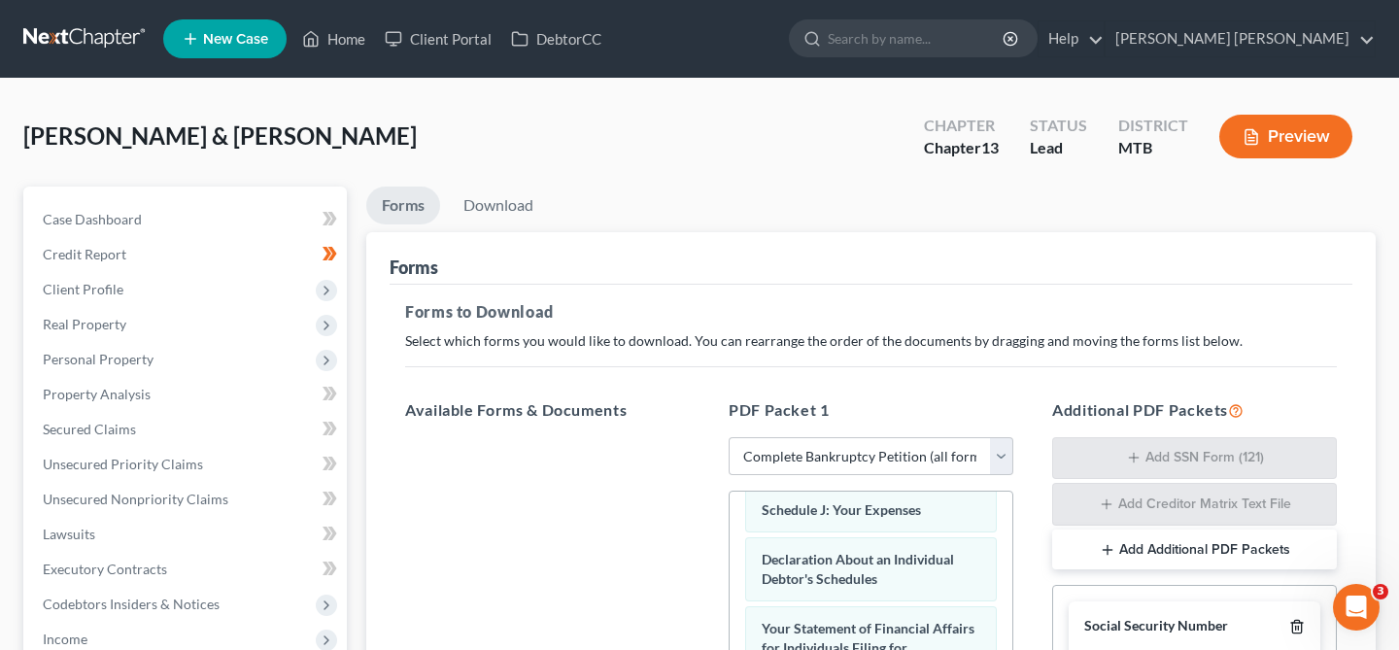
click at [1298, 623] on icon "button" at bounding box center [1297, 627] width 16 height 16
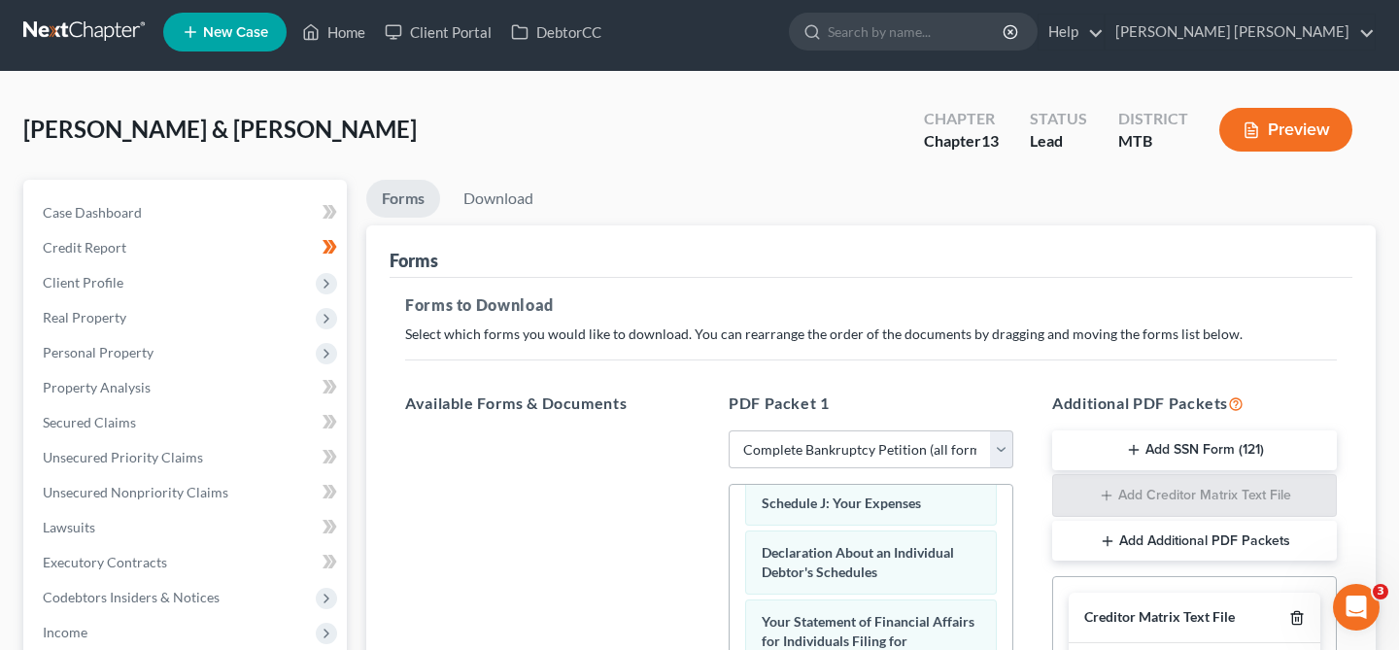
click at [1298, 623] on icon "button" at bounding box center [1297, 618] width 16 height 16
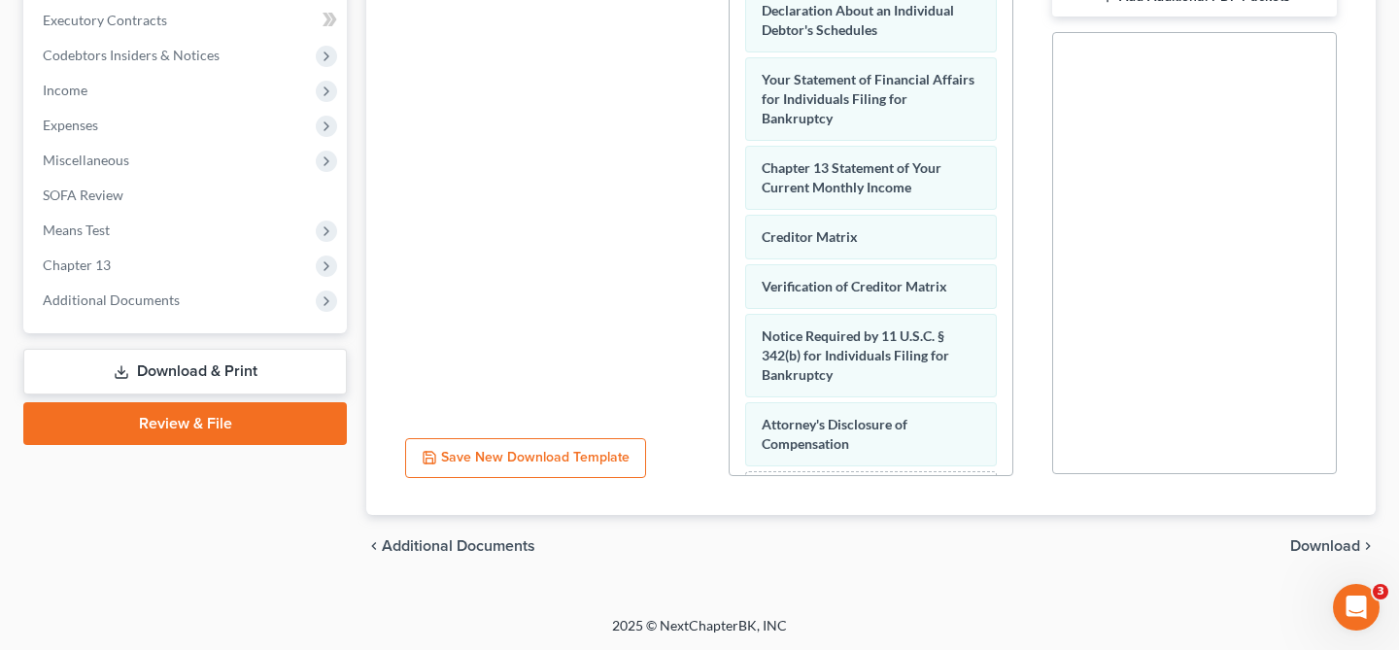
click at [1299, 542] on span "Download" at bounding box center [1325, 546] width 70 height 16
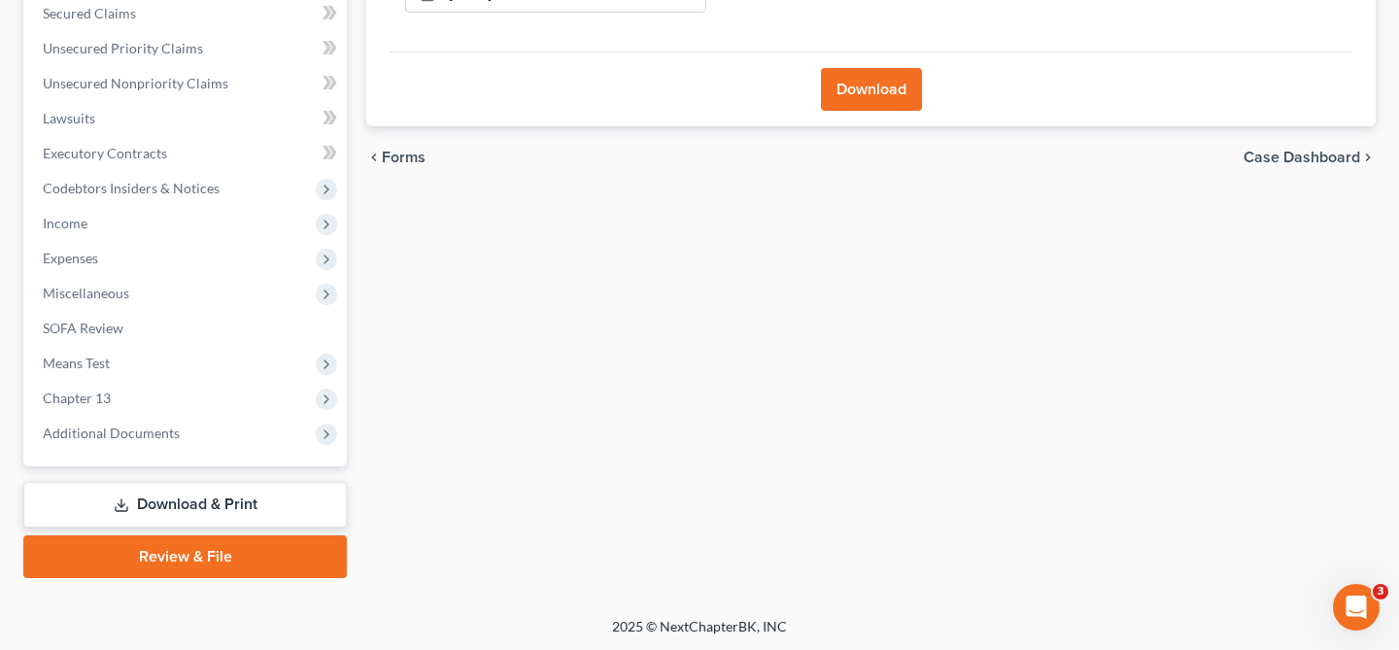
click at [889, 93] on button "Download" at bounding box center [871, 89] width 101 height 43
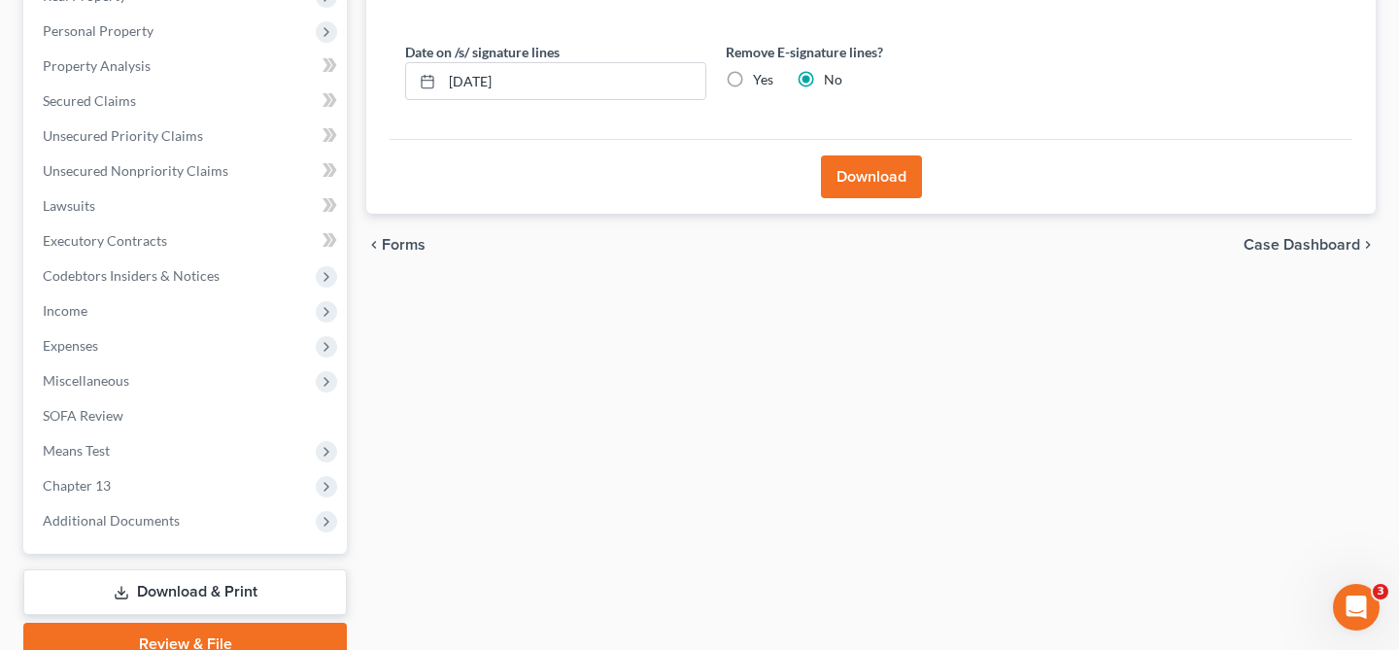
scroll to position [136, 0]
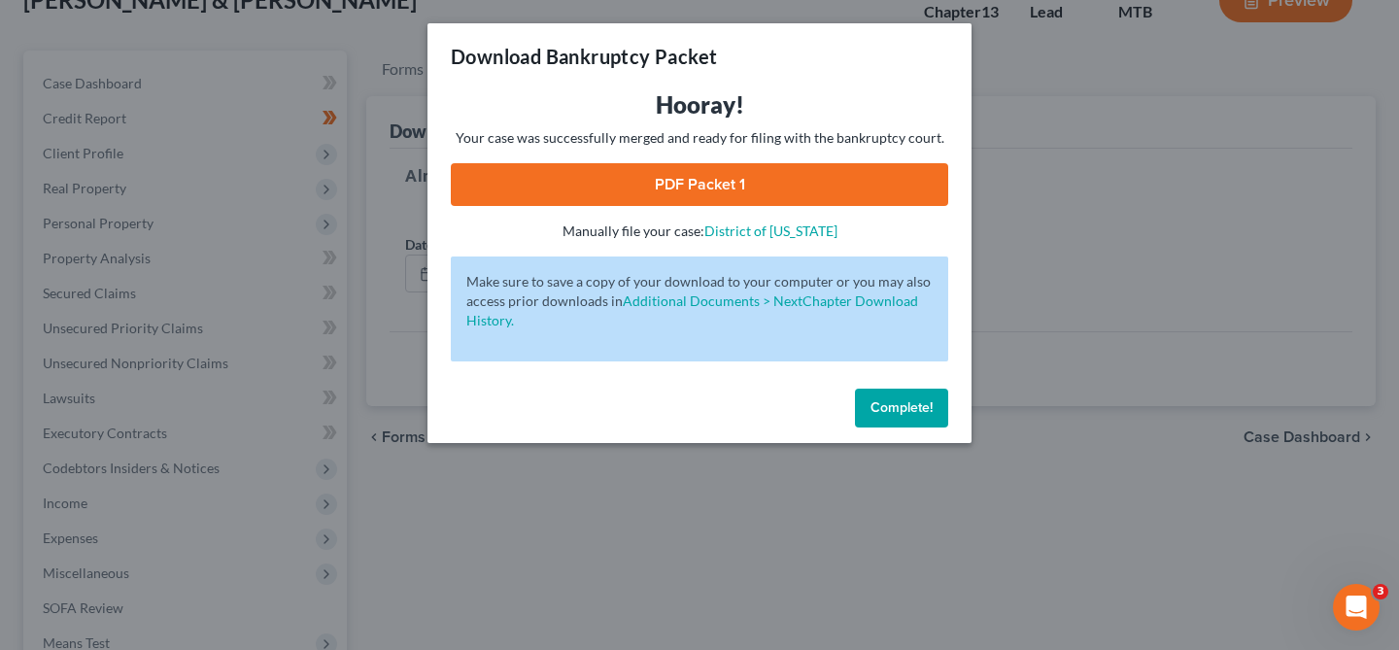
click at [734, 186] on link "PDF Packet 1" at bounding box center [699, 184] width 497 height 43
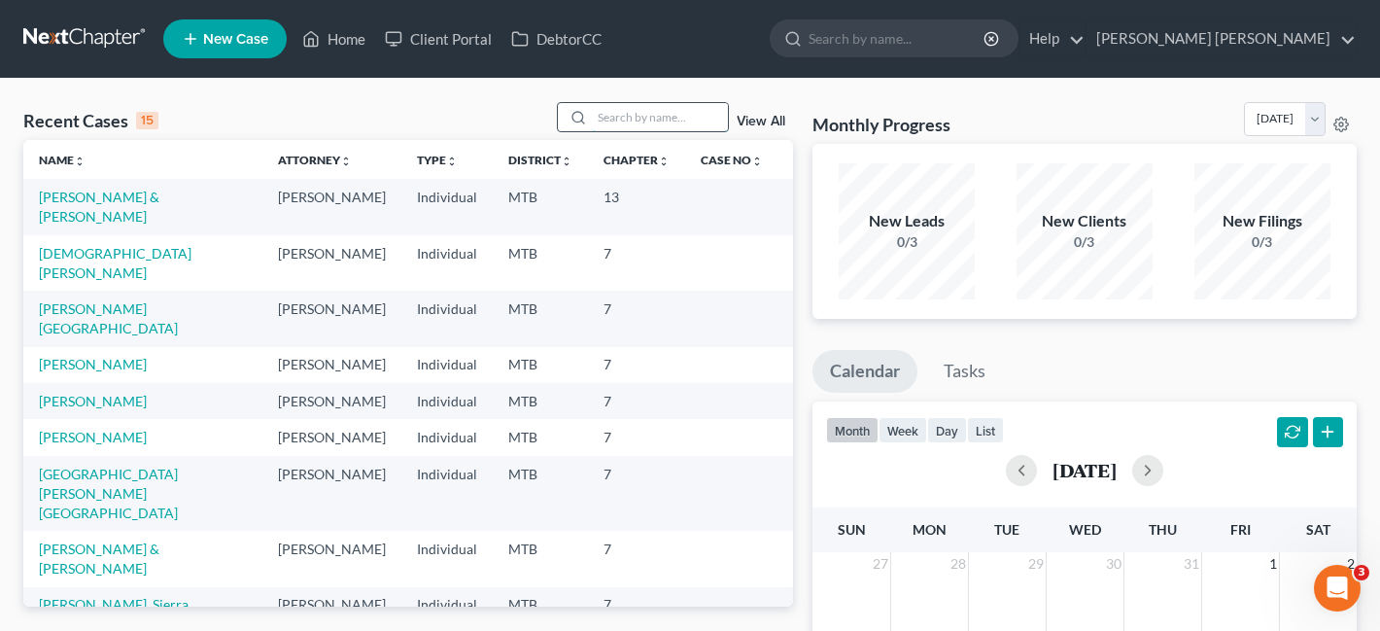
click at [643, 121] on input "search" at bounding box center [660, 117] width 136 height 28
type input "[PERSON_NAME]"
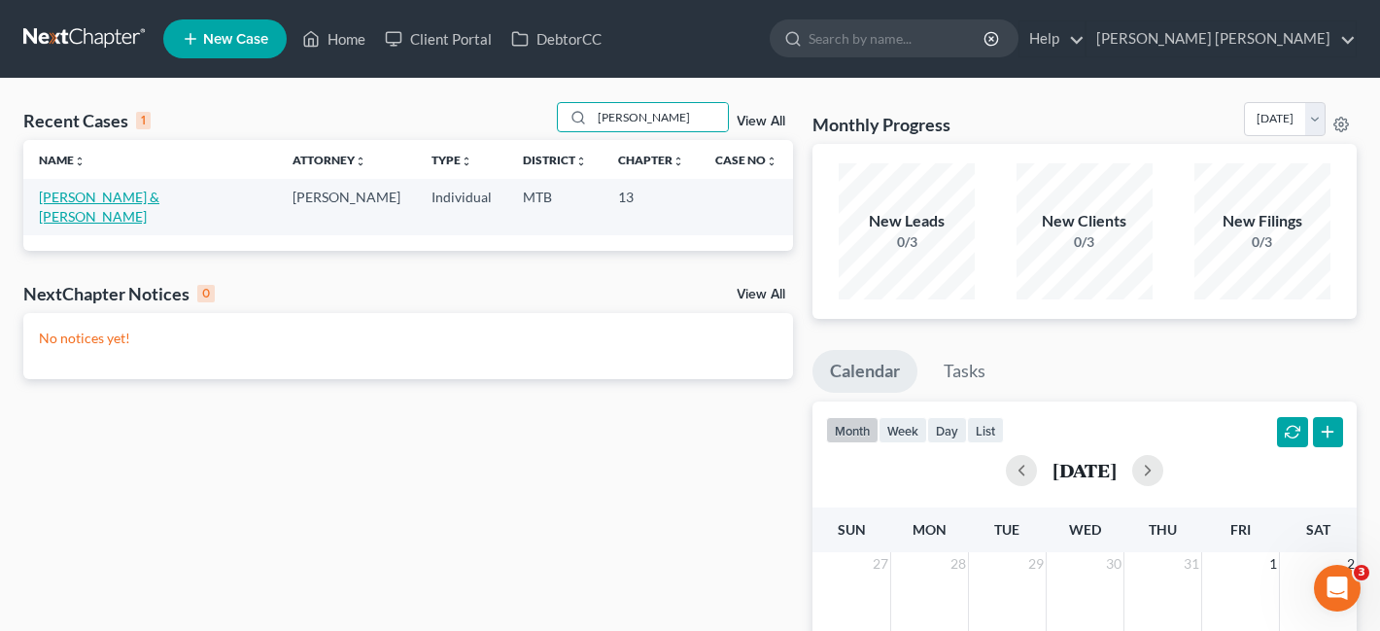
click at [146, 201] on link "[PERSON_NAME] & [PERSON_NAME]" at bounding box center [99, 206] width 120 height 36
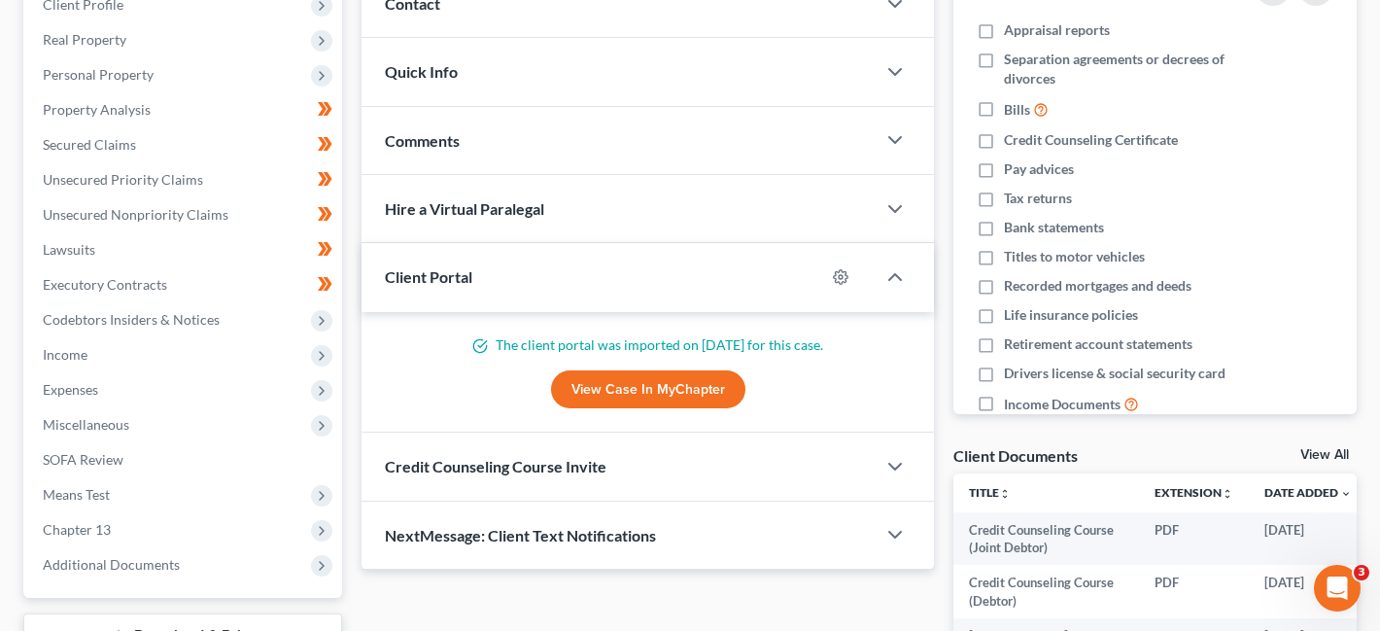
scroll to position [344, 0]
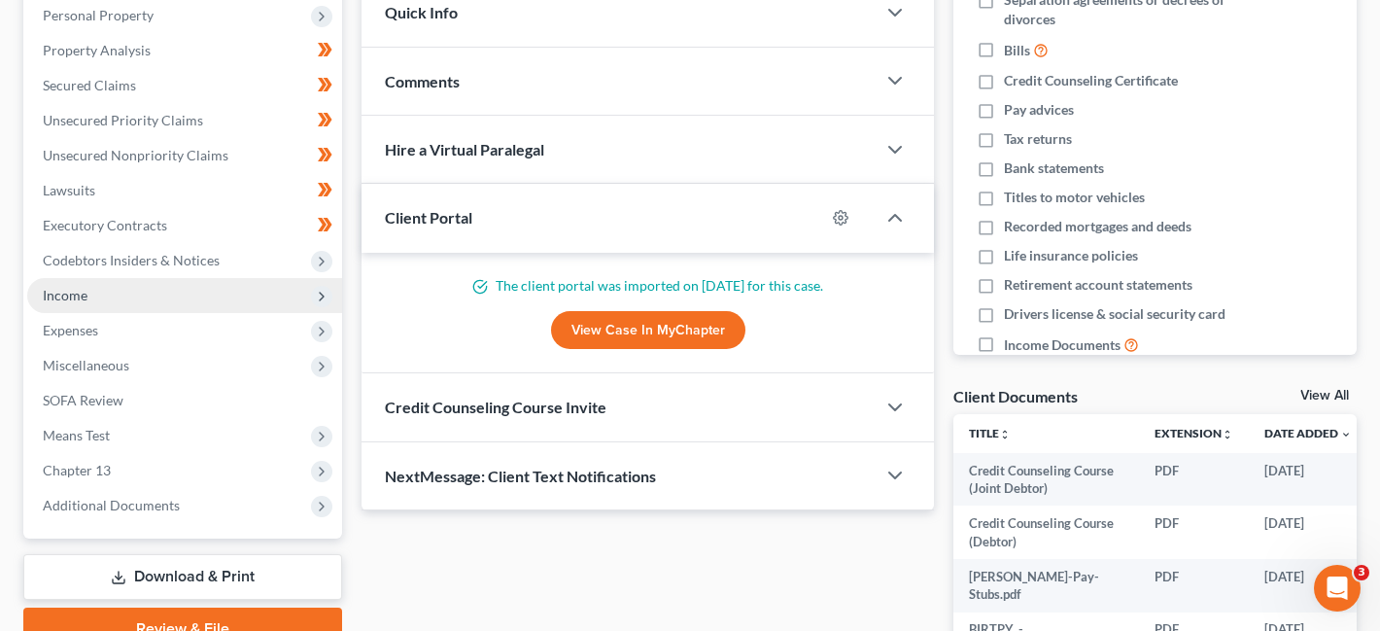
click at [147, 294] on span "Income" at bounding box center [184, 295] width 315 height 35
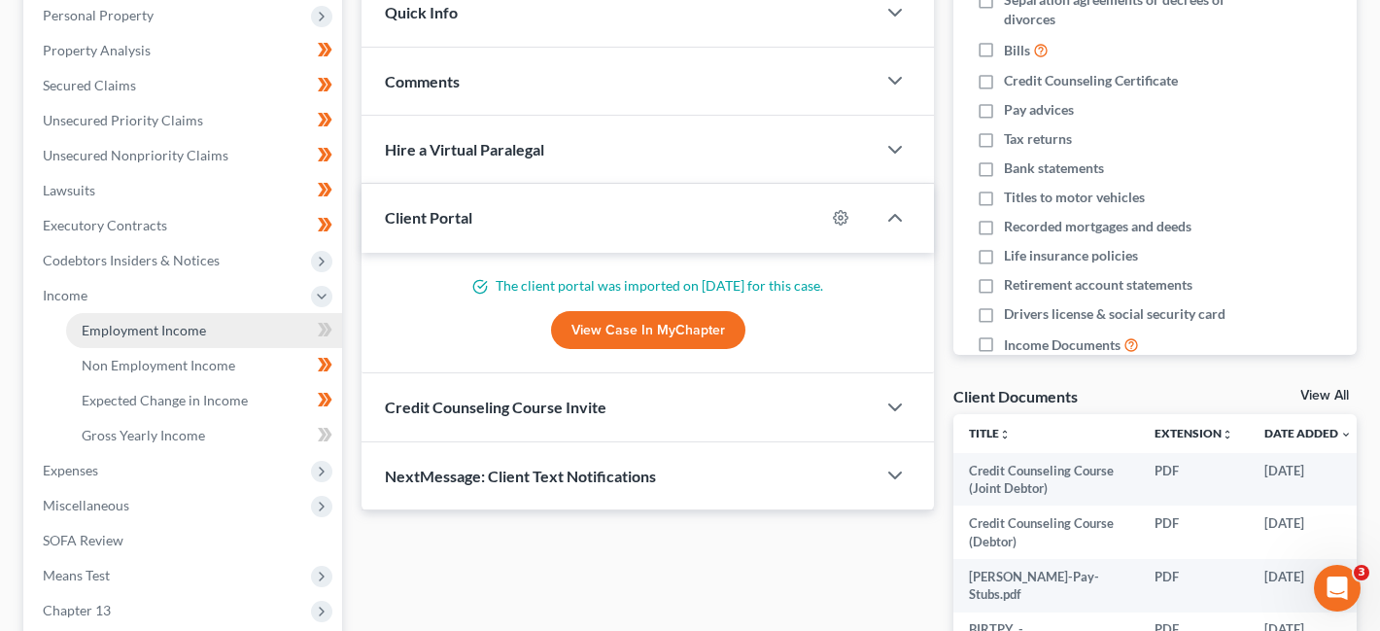
click at [250, 323] on link "Employment Income" at bounding box center [204, 330] width 276 height 35
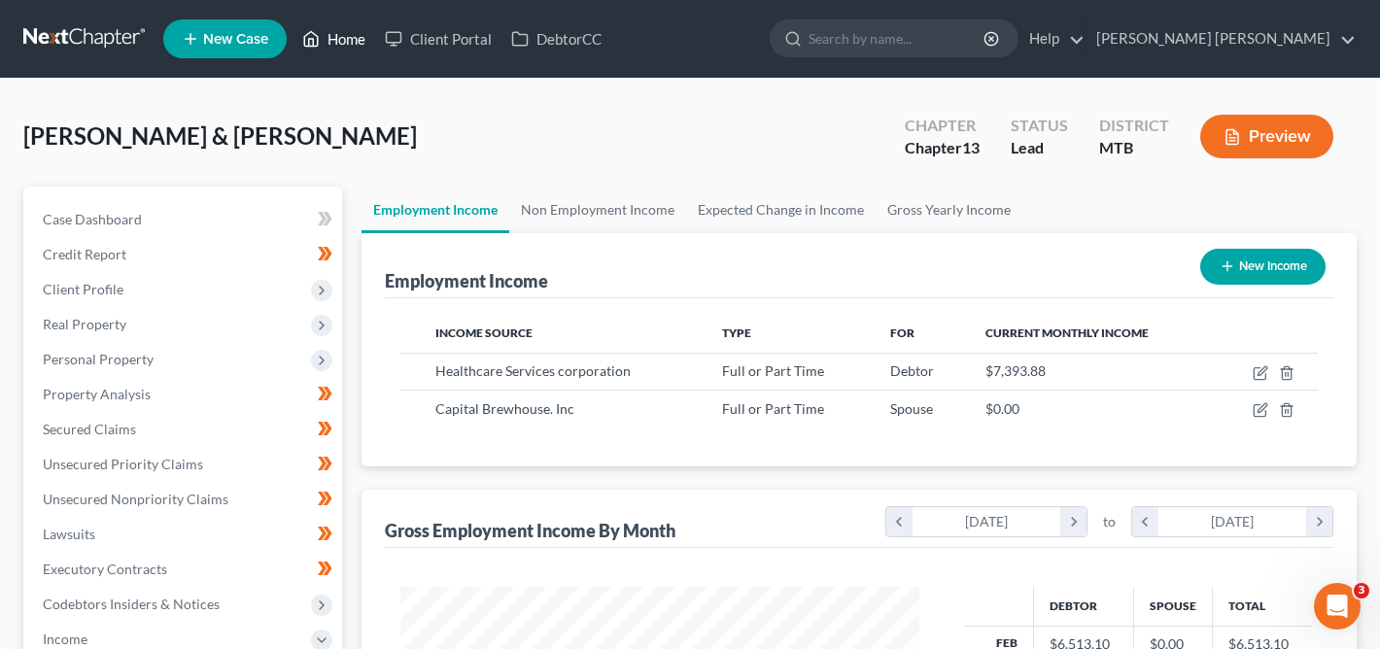
click at [349, 46] on link "Home" at bounding box center [333, 38] width 83 height 35
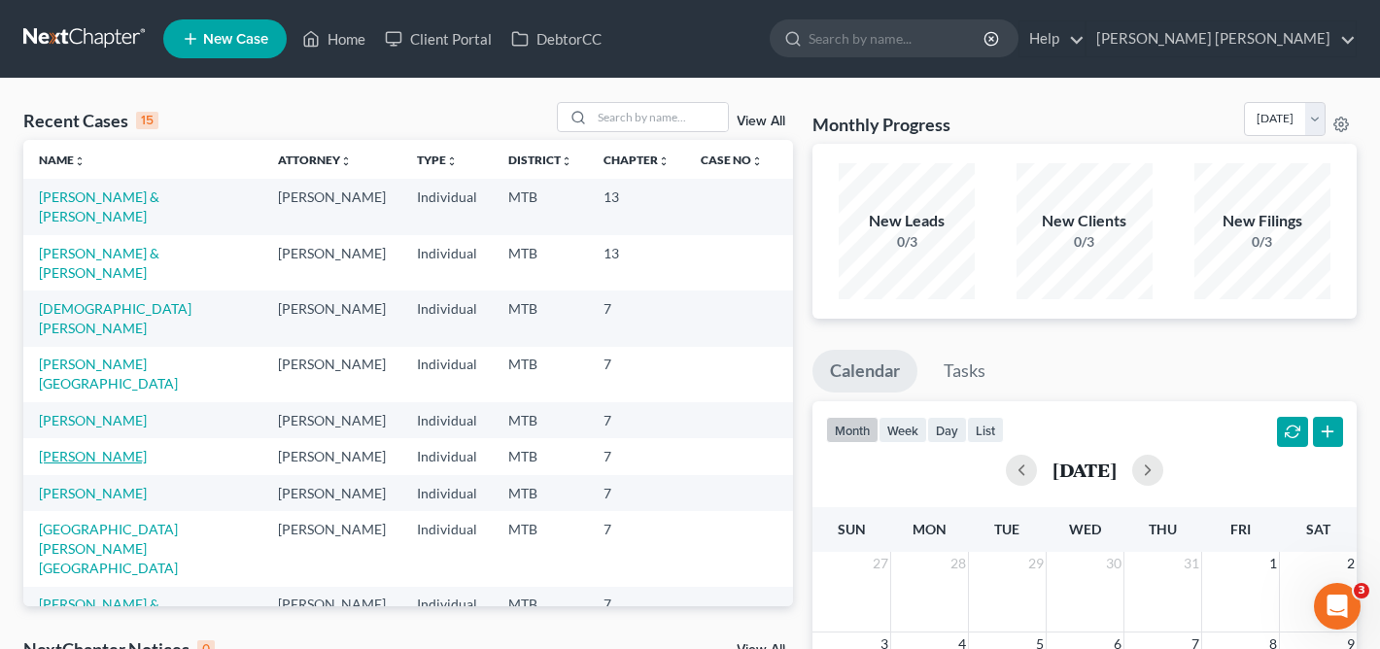
click at [95, 464] on link "[PERSON_NAME]" at bounding box center [93, 456] width 108 height 17
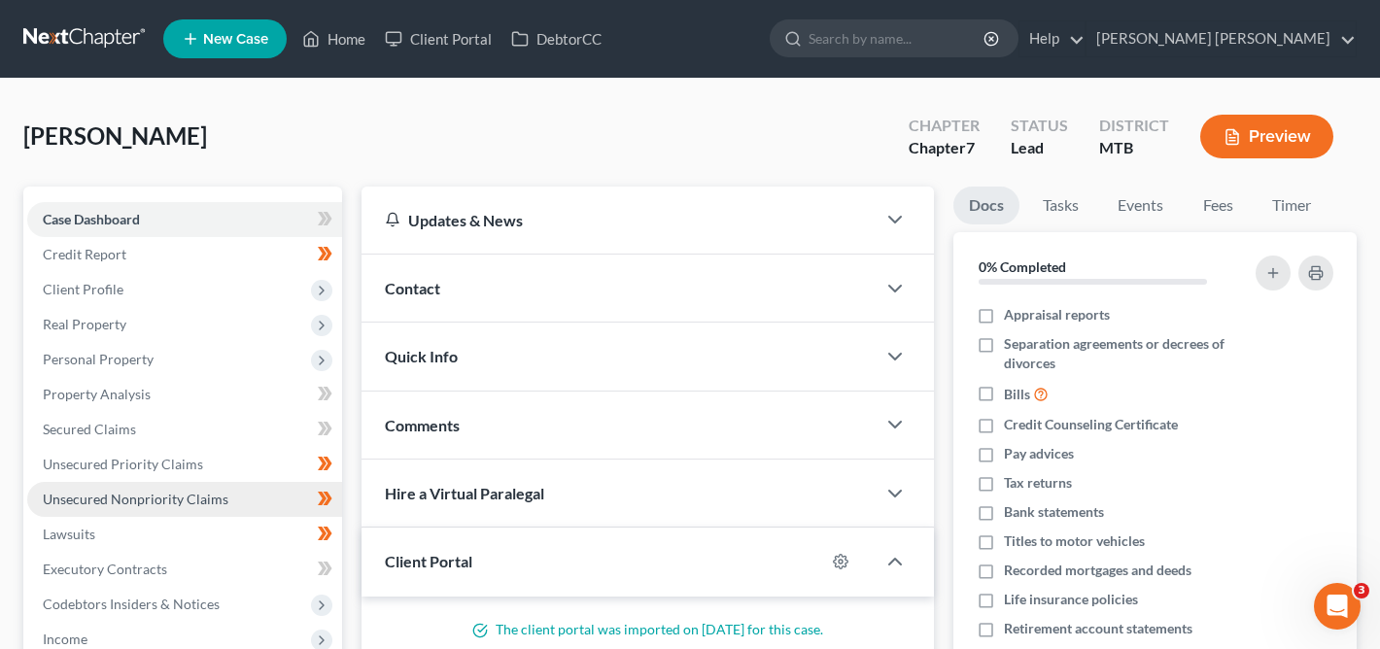
click at [220, 493] on span "Unsecured Nonpriority Claims" at bounding box center [136, 499] width 186 height 17
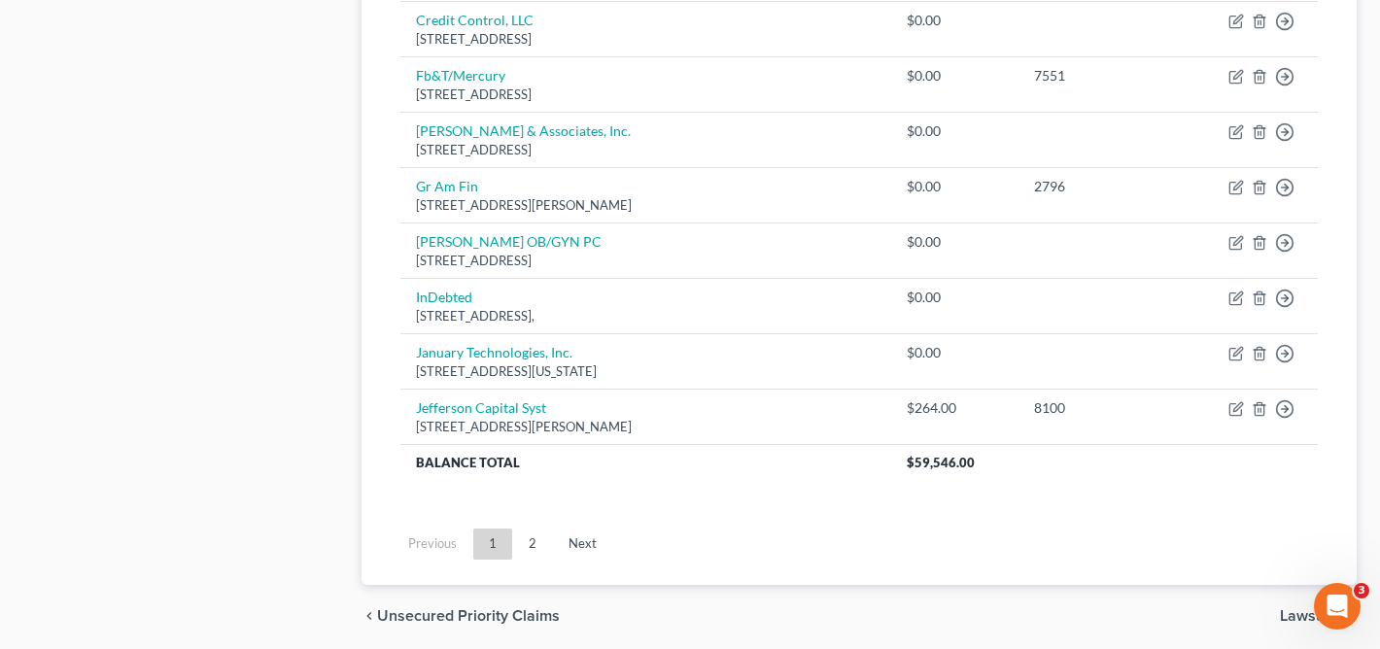
scroll to position [1593, 0]
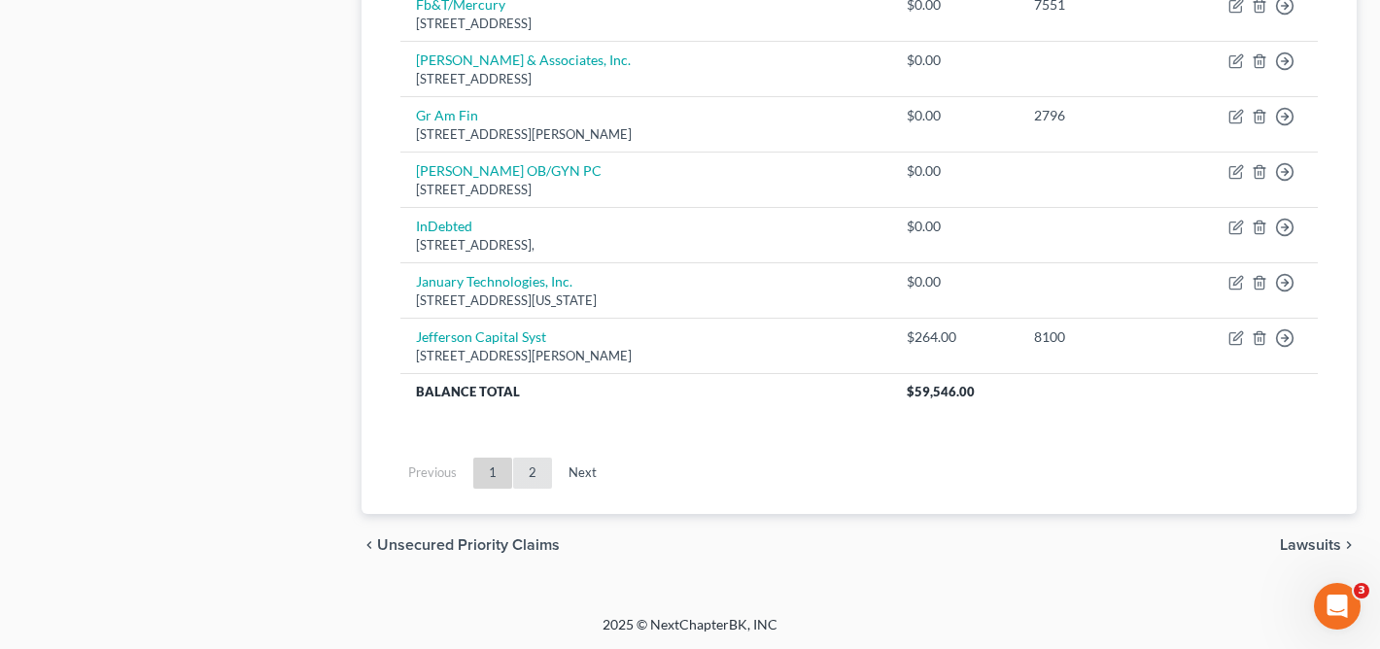
click at [530, 468] on link "2" at bounding box center [532, 473] width 39 height 31
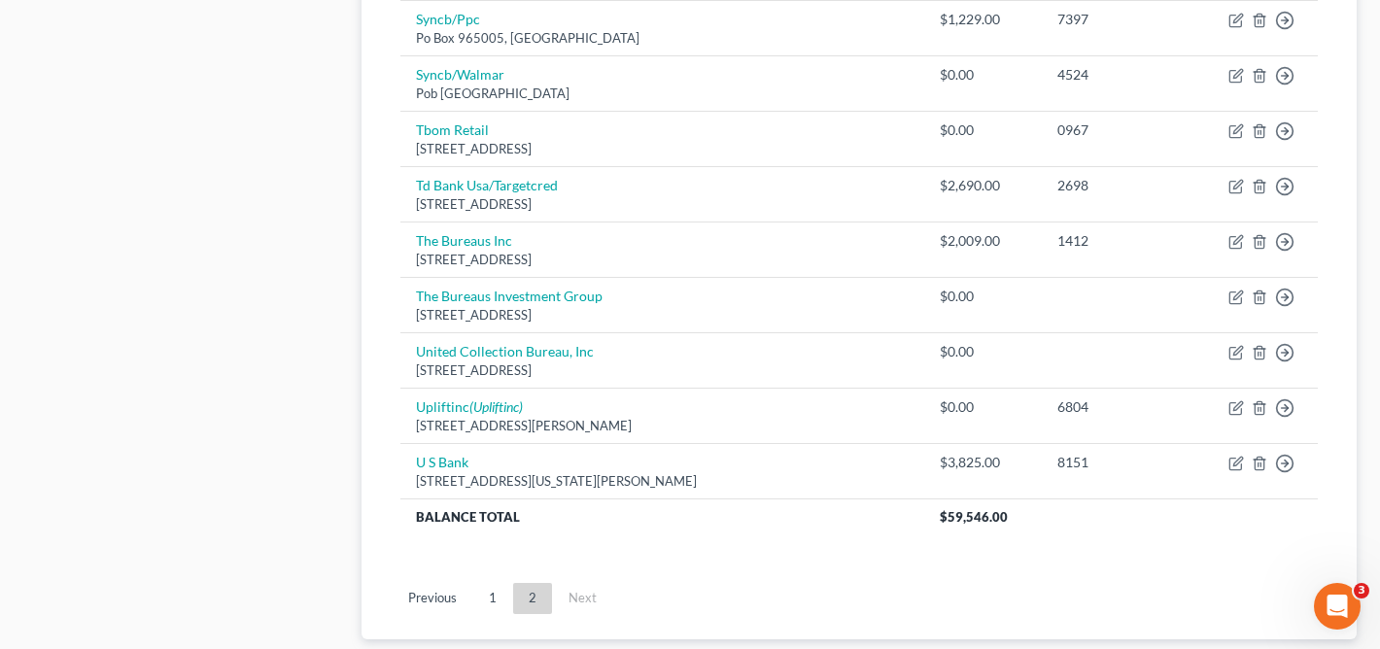
scroll to position [1427, 0]
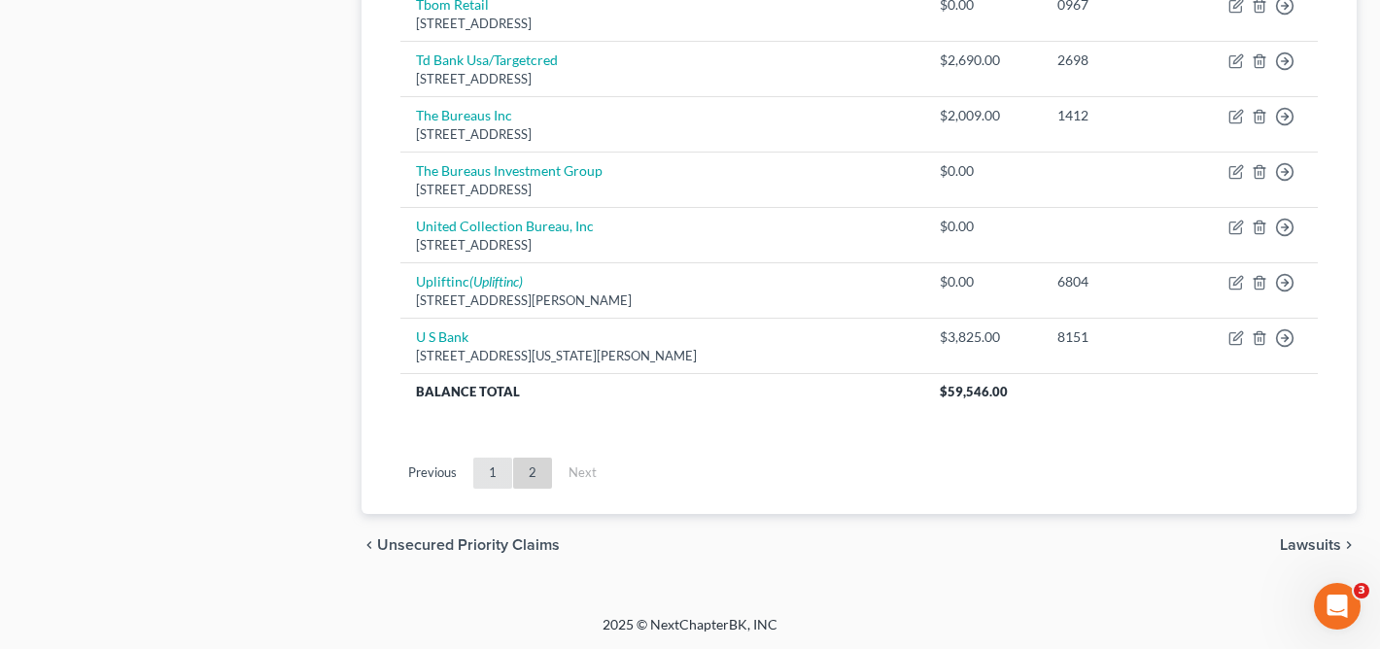
click at [502, 480] on link "1" at bounding box center [492, 473] width 39 height 31
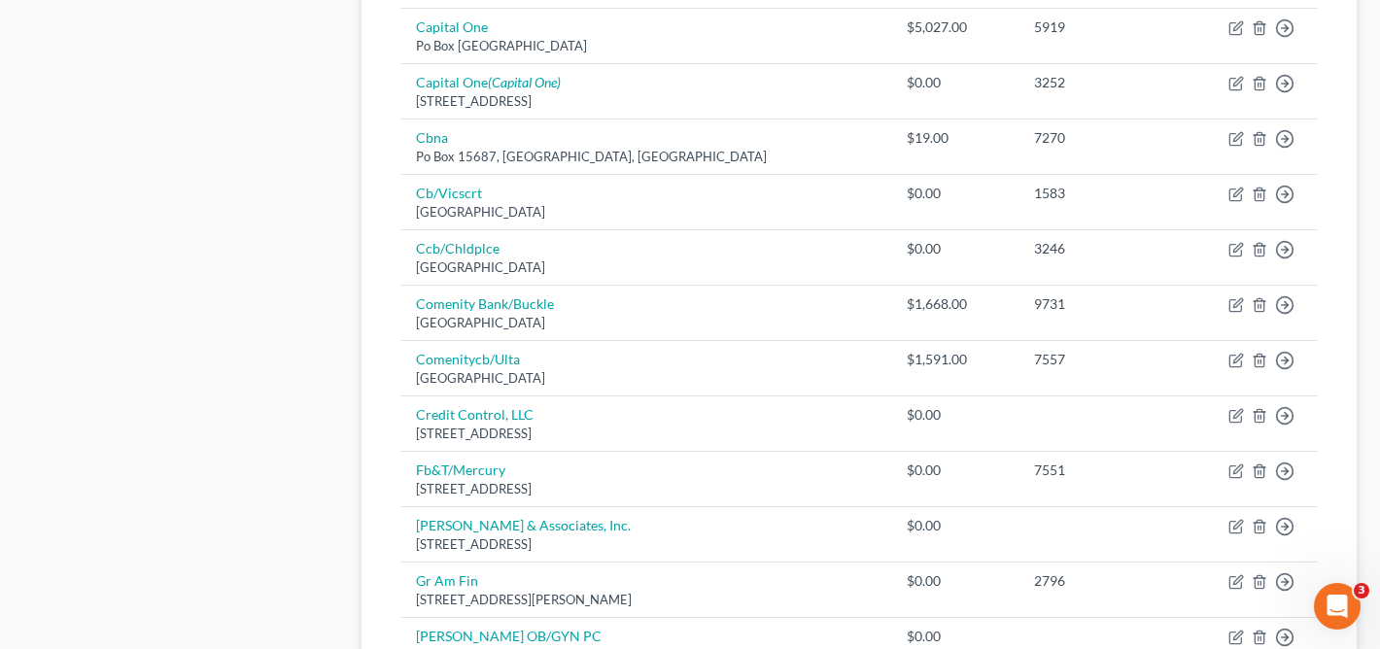
scroll to position [1131, 0]
